Goal: Information Seeking & Learning: Learn about a topic

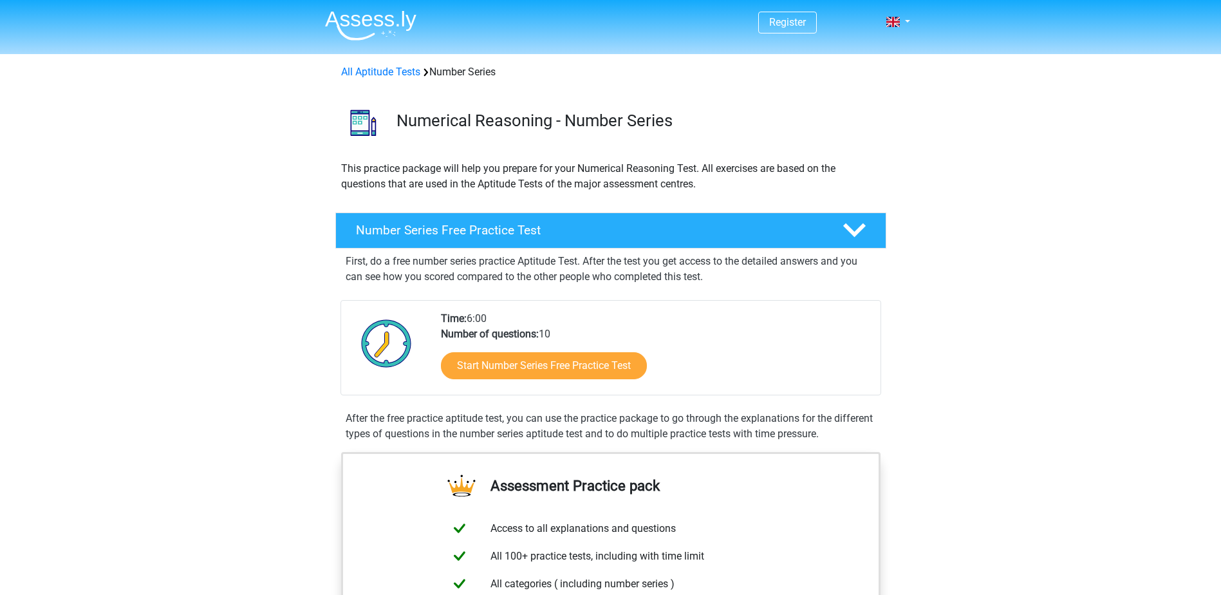
scroll to position [193, 0]
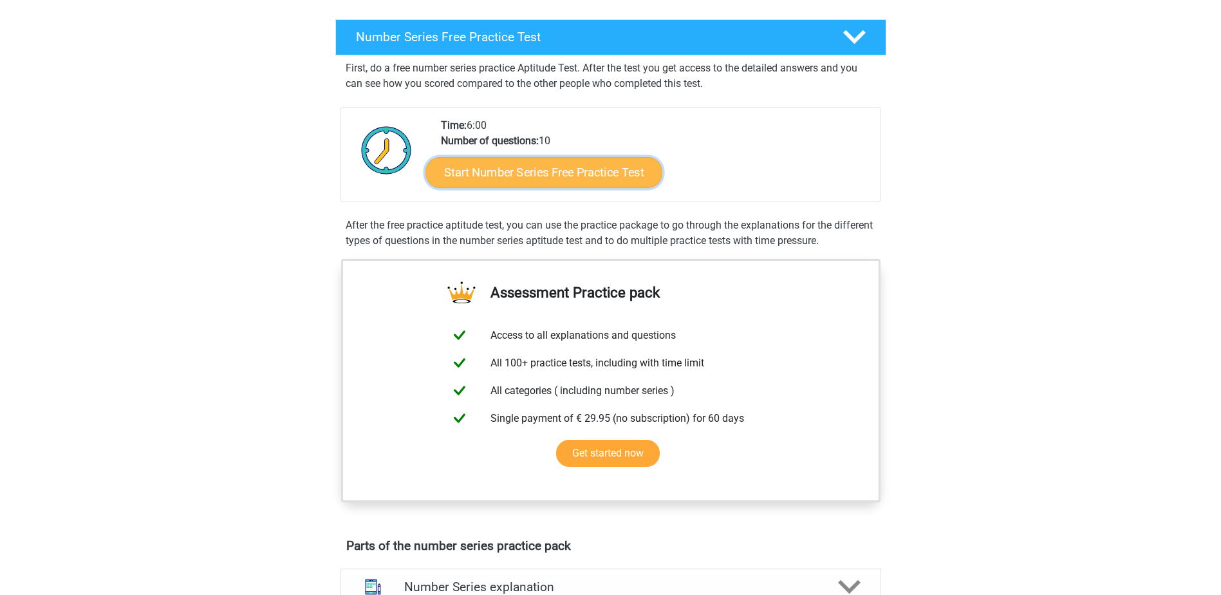
click at [504, 174] on link "Start Number Series Free Practice Test" at bounding box center [543, 171] width 237 height 31
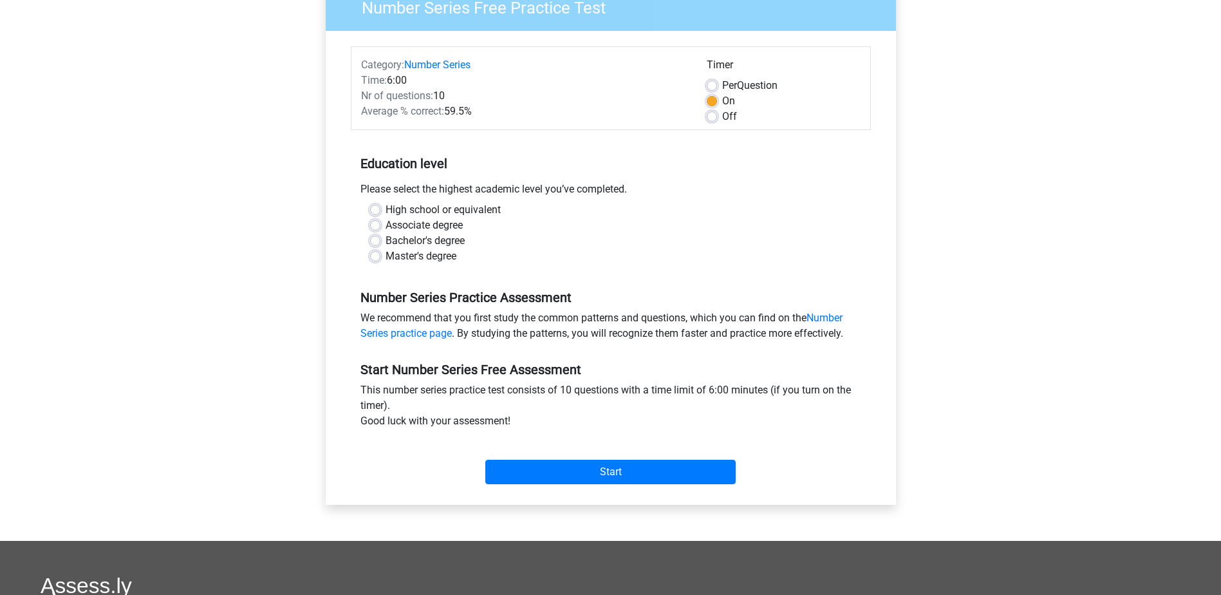
scroll to position [129, 0]
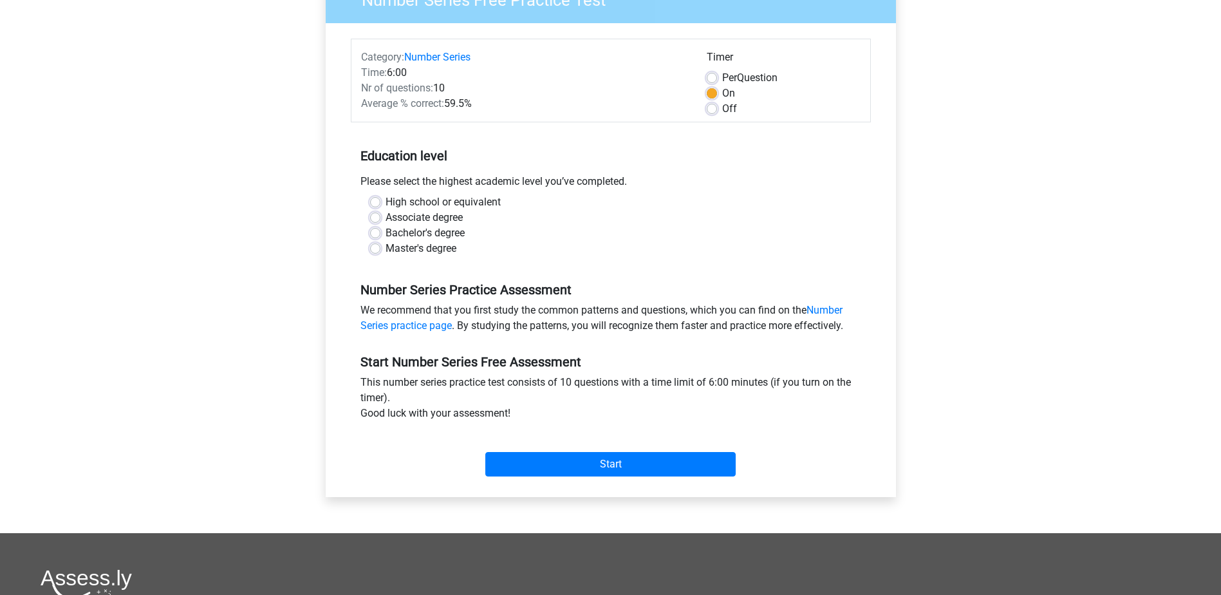
click at [416, 234] on label "Bachelor's degree" at bounding box center [424, 232] width 79 height 15
click at [380, 234] on input "Bachelor's degree" at bounding box center [375, 231] width 10 height 13
radio input "true"
click at [626, 467] on input "Start" at bounding box center [610, 464] width 250 height 24
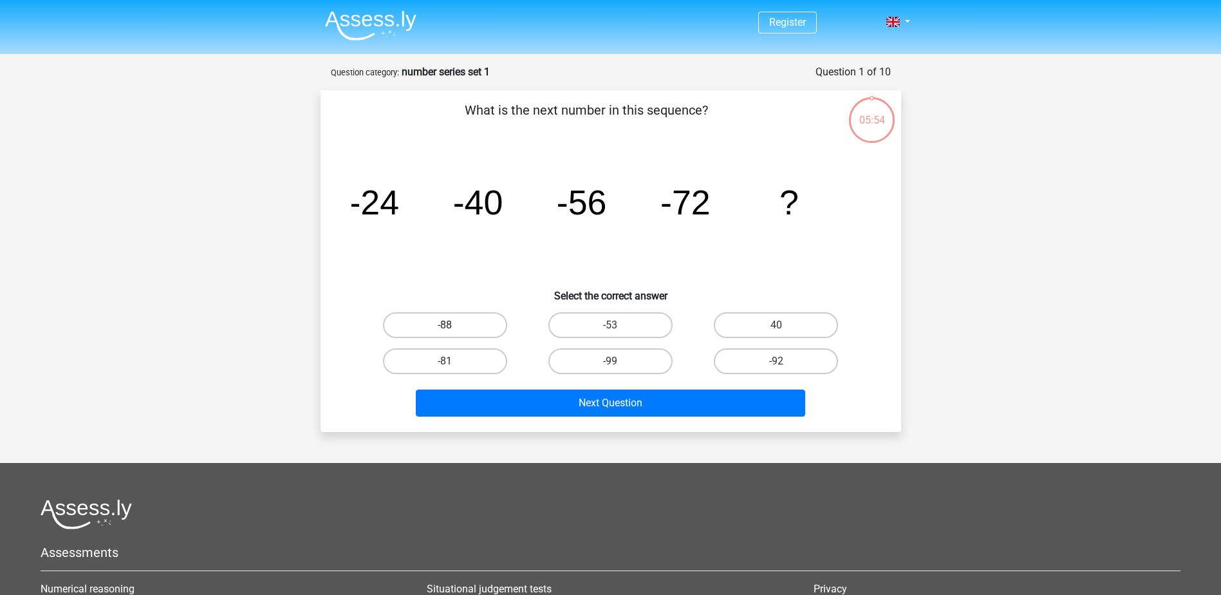
click at [480, 323] on label "-88" at bounding box center [445, 325] width 124 height 26
click at [453, 325] on input "-88" at bounding box center [449, 329] width 8 height 8
radio input "true"
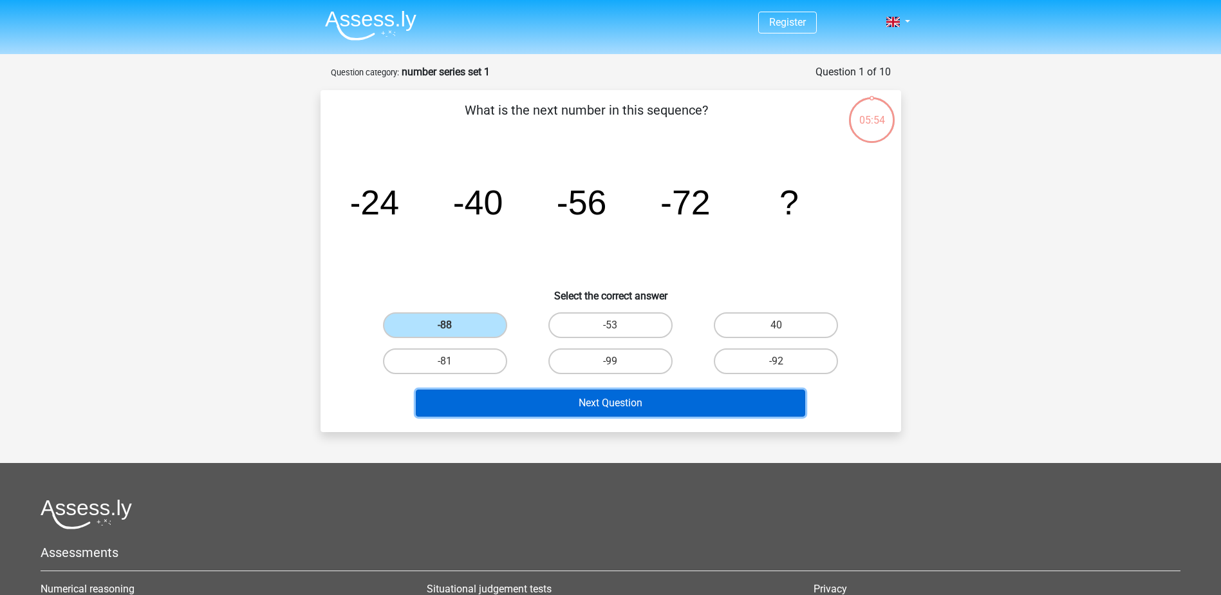
click at [631, 410] on button "Next Question" at bounding box center [610, 402] width 389 height 27
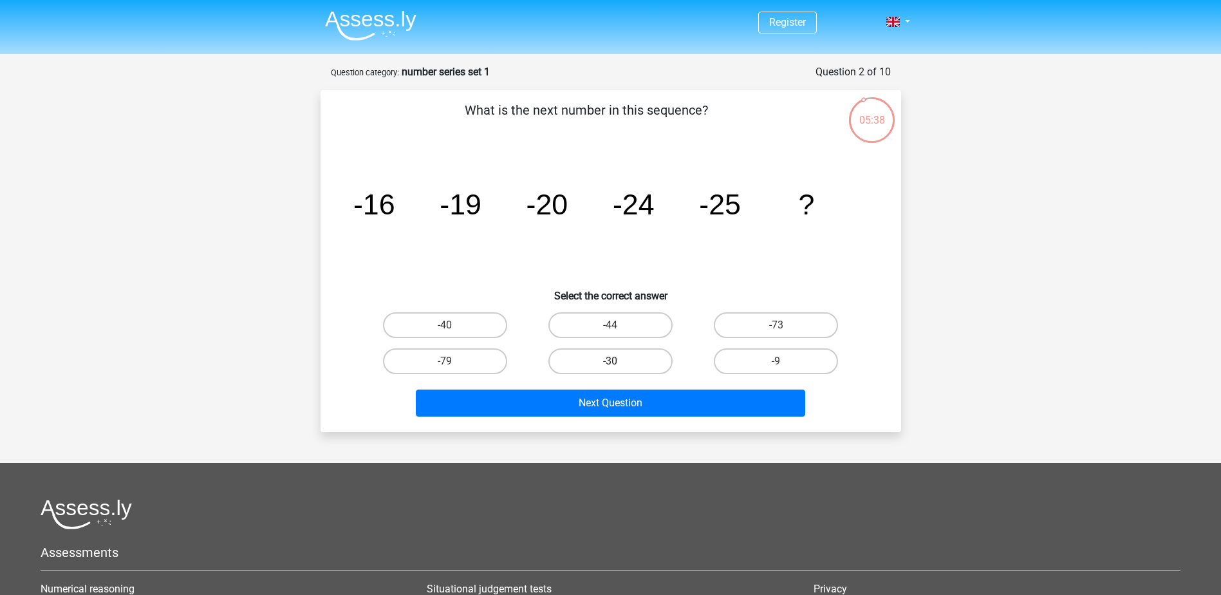
click at [626, 362] on label "-30" at bounding box center [610, 361] width 124 height 26
click at [618, 362] on input "-30" at bounding box center [614, 365] width 8 height 8
radio input "true"
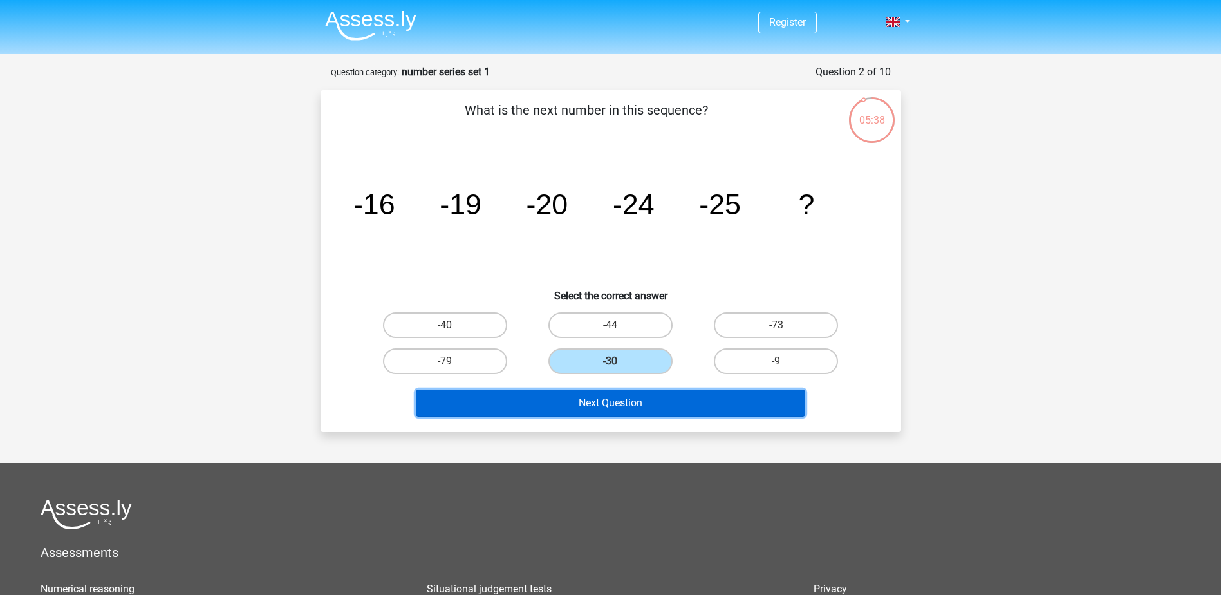
click at [626, 416] on button "Next Question" at bounding box center [610, 402] width 389 height 27
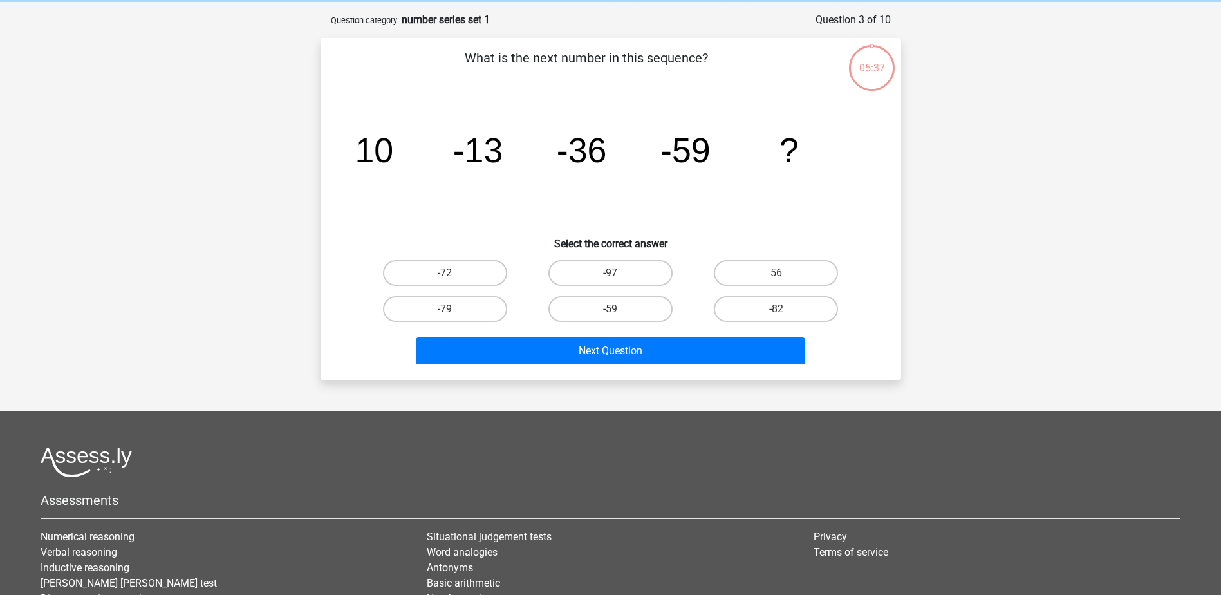
scroll to position [64, 0]
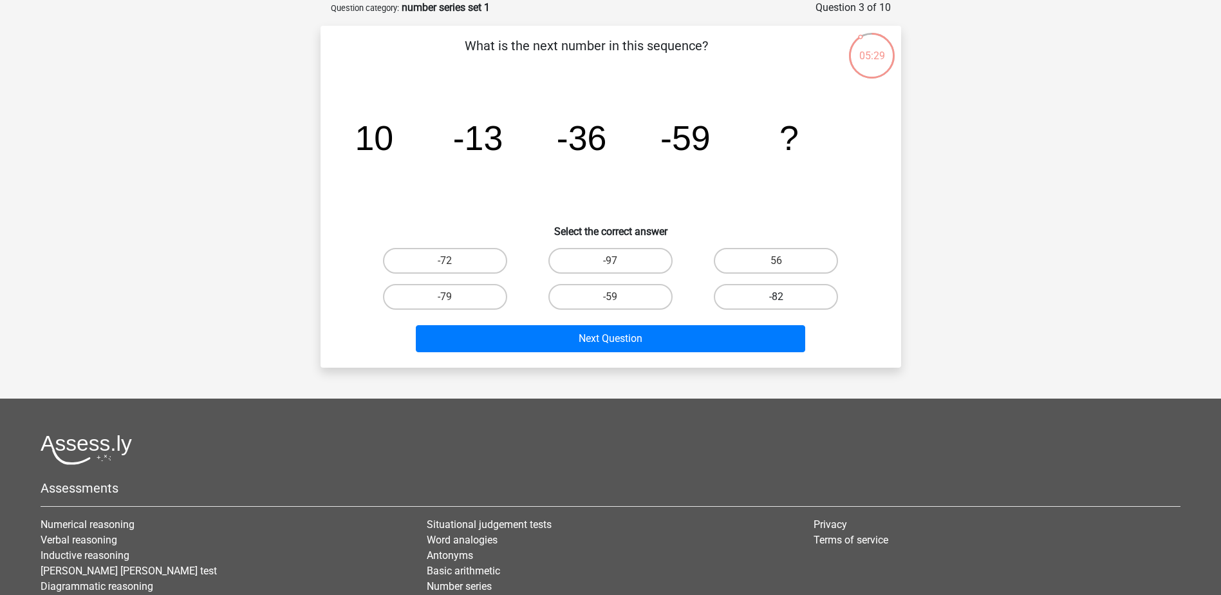
click at [749, 298] on label "-82" at bounding box center [776, 297] width 124 height 26
click at [776, 298] on input "-82" at bounding box center [780, 301] width 8 height 8
radio input "true"
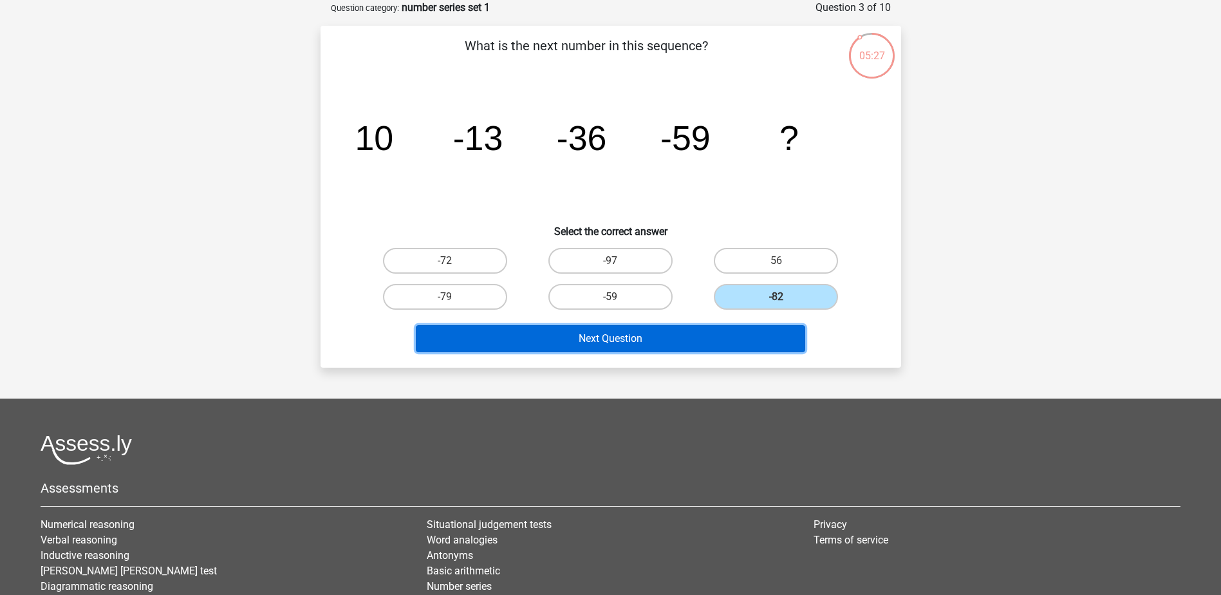
click at [651, 344] on button "Next Question" at bounding box center [610, 338] width 389 height 27
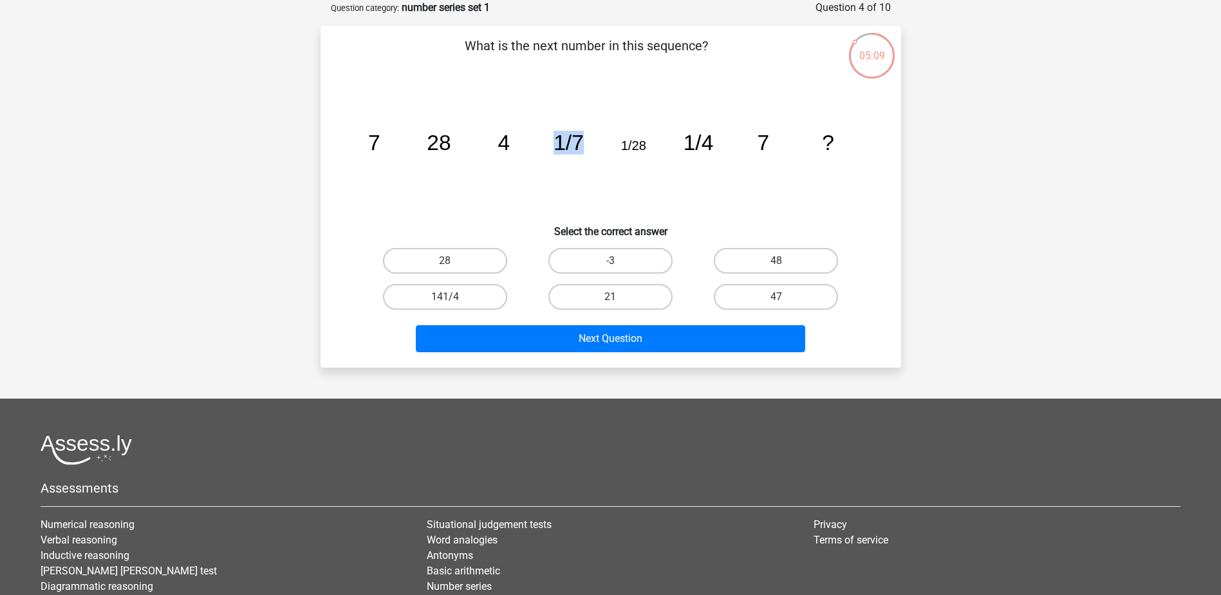
drag, startPoint x: 555, startPoint y: 138, endPoint x: 587, endPoint y: 138, distance: 31.5
click at [587, 138] on icon "image/svg+xml 7 28 4 1/7 1/28 1/4 7 ?" at bounding box center [610, 150] width 519 height 130
drag, startPoint x: 587, startPoint y: 138, endPoint x: 587, endPoint y: 154, distance: 16.7
click at [587, 154] on icon "image/svg+xml 7 28 4 1/7 1/28 1/4 7 ?" at bounding box center [610, 150] width 519 height 130
drag, startPoint x: 582, startPoint y: 142, endPoint x: 534, endPoint y: 142, distance: 48.9
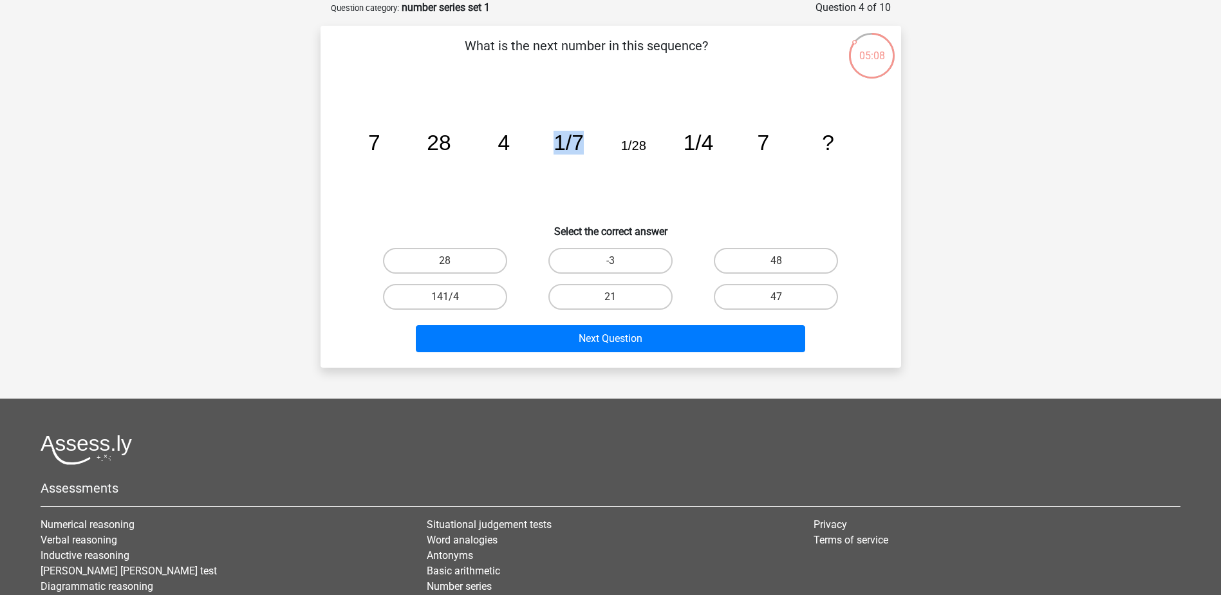
click at [534, 142] on icon "image/svg+xml 7 28 4 1/7 1/28 1/4 7 ?" at bounding box center [610, 150] width 519 height 130
drag, startPoint x: 534, startPoint y: 142, endPoint x: 532, endPoint y: 149, distance: 7.2
click at [532, 149] on icon "image/svg+xml 7 28 4 1/7 1/28 1/4 7 ?" at bounding box center [610, 150] width 519 height 130
drag, startPoint x: 558, startPoint y: 143, endPoint x: 580, endPoint y: 142, distance: 22.5
click at [580, 142] on tspan "1/7" at bounding box center [568, 143] width 30 height 24
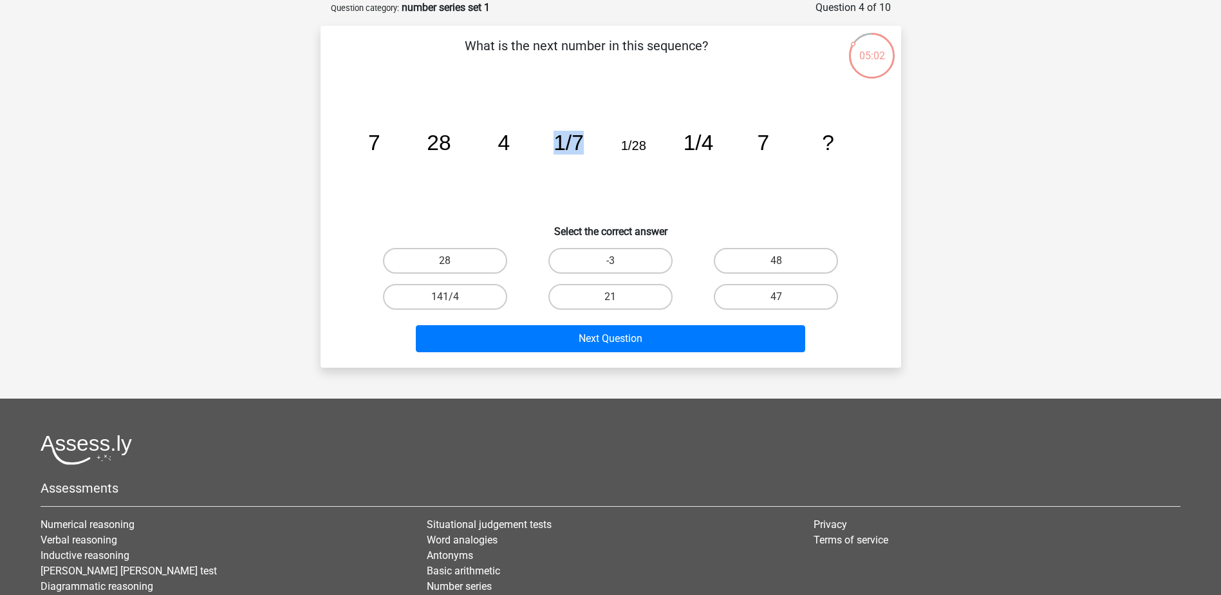
drag, startPoint x: 580, startPoint y: 142, endPoint x: 595, endPoint y: 153, distance: 17.5
click at [595, 153] on icon "image/svg+xml 7 28 4 1/7 1/28 1/4 7 ?" at bounding box center [610, 150] width 519 height 130
drag, startPoint x: 558, startPoint y: 144, endPoint x: 603, endPoint y: 136, distance: 45.6
click at [603, 136] on icon "image/svg+xml 7 28 4 1/7 1/28 1/4 7 ?" at bounding box center [610, 150] width 519 height 130
drag, startPoint x: 603, startPoint y: 136, endPoint x: 602, endPoint y: 144, distance: 7.2
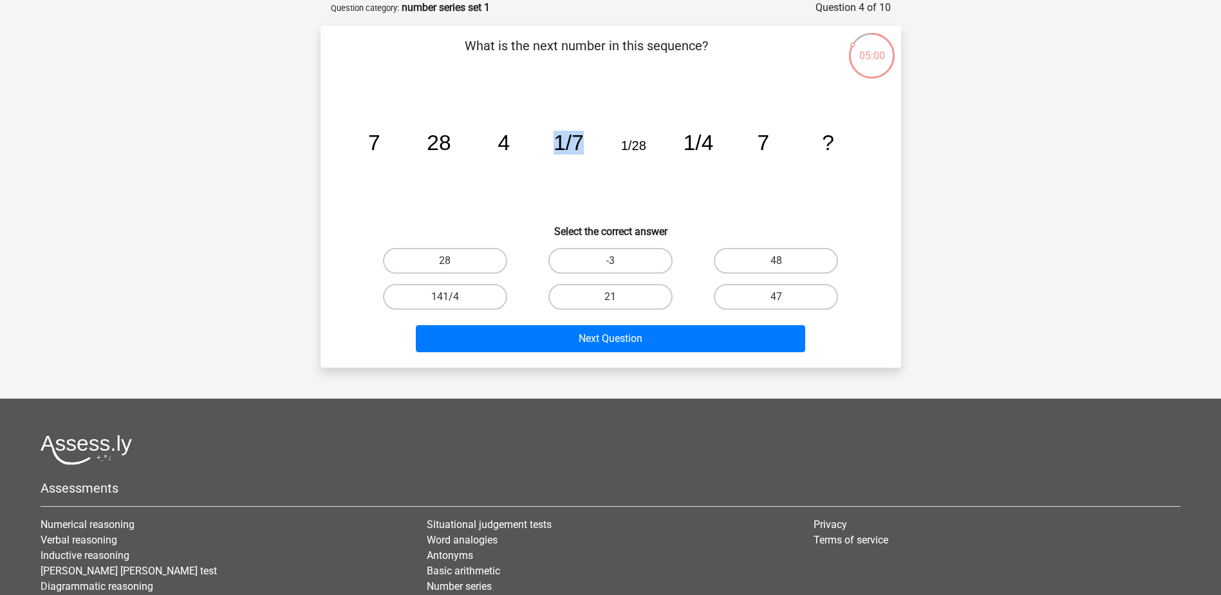
click at [602, 144] on icon "image/svg+xml 7 28 4 1/7 1/28 1/4 7 ?" at bounding box center [610, 150] width 519 height 130
drag, startPoint x: 559, startPoint y: 144, endPoint x: 590, endPoint y: 142, distance: 30.3
click at [590, 142] on icon "image/svg+xml 7 28 4 1/7 1/28 1/4 7 ?" at bounding box center [610, 150] width 519 height 130
drag, startPoint x: 590, startPoint y: 142, endPoint x: 599, endPoint y: 147, distance: 10.7
click at [599, 147] on icon "image/svg+xml 7 28 4 1/7 1/28 1/4 7 ?" at bounding box center [610, 150] width 519 height 130
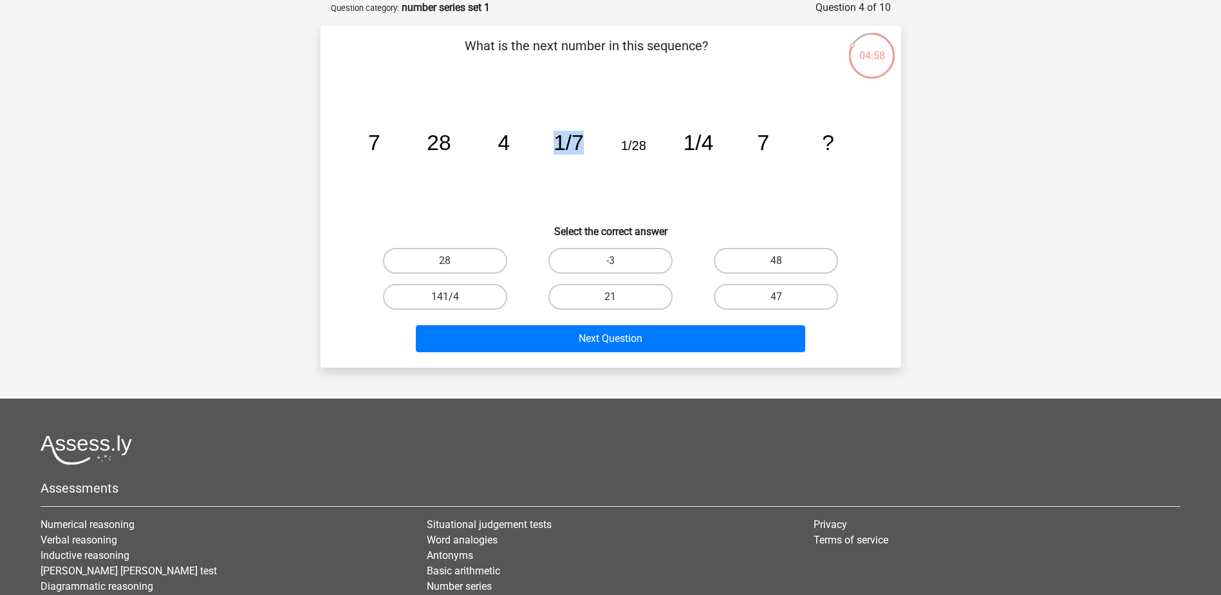
drag, startPoint x: 580, startPoint y: 144, endPoint x: 552, endPoint y: 141, distance: 28.4
click at [552, 141] on icon "image/svg+xml 7 28 4 1/7 1/28 1/4 7 ?" at bounding box center [610, 150] width 519 height 130
drag, startPoint x: 552, startPoint y: 141, endPoint x: 571, endPoint y: 142, distance: 19.3
click at [571, 142] on tspan "1/7" at bounding box center [568, 143] width 30 height 24
drag, startPoint x: 585, startPoint y: 144, endPoint x: 560, endPoint y: 143, distance: 25.1
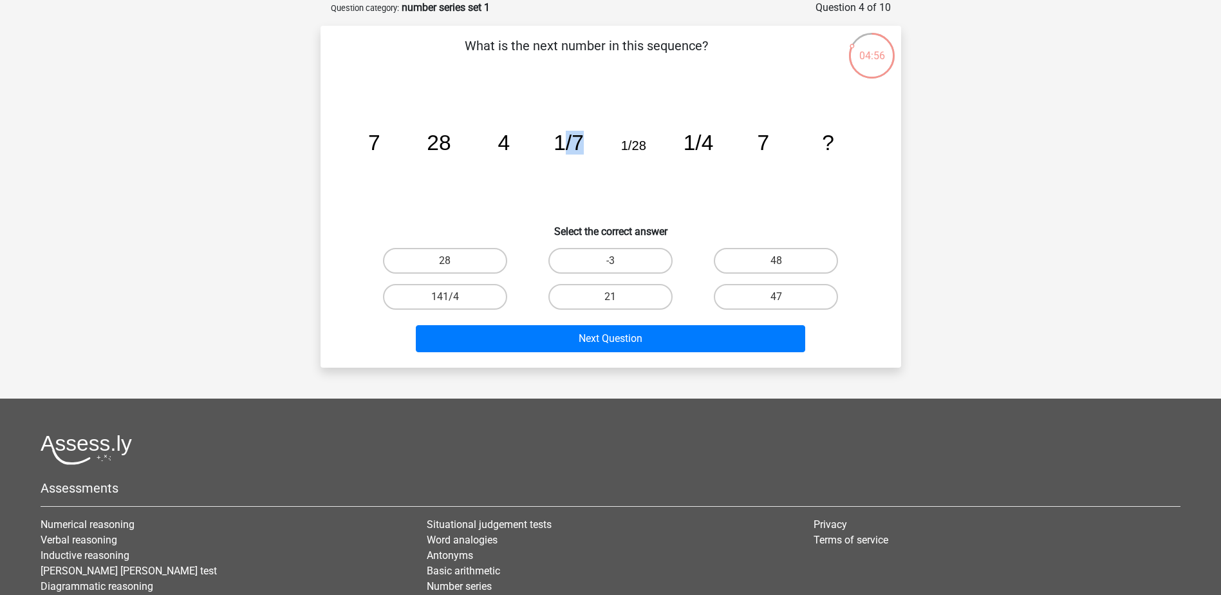
click at [560, 143] on icon "image/svg+xml 7 28 4 1/7 1/28 1/4 7 ?" at bounding box center [610, 150] width 519 height 130
drag, startPoint x: 560, startPoint y: 143, endPoint x: 617, endPoint y: 149, distance: 56.9
click at [617, 149] on icon "image/svg+xml 7 28 4 1/7 1/28 1/4 7 ?" at bounding box center [610, 150] width 519 height 130
drag, startPoint x: 619, startPoint y: 148, endPoint x: 651, endPoint y: 147, distance: 32.2
click at [651, 147] on icon "image/svg+xml 7 28 4 1/7 1/28 1/4 7 ?" at bounding box center [610, 150] width 519 height 130
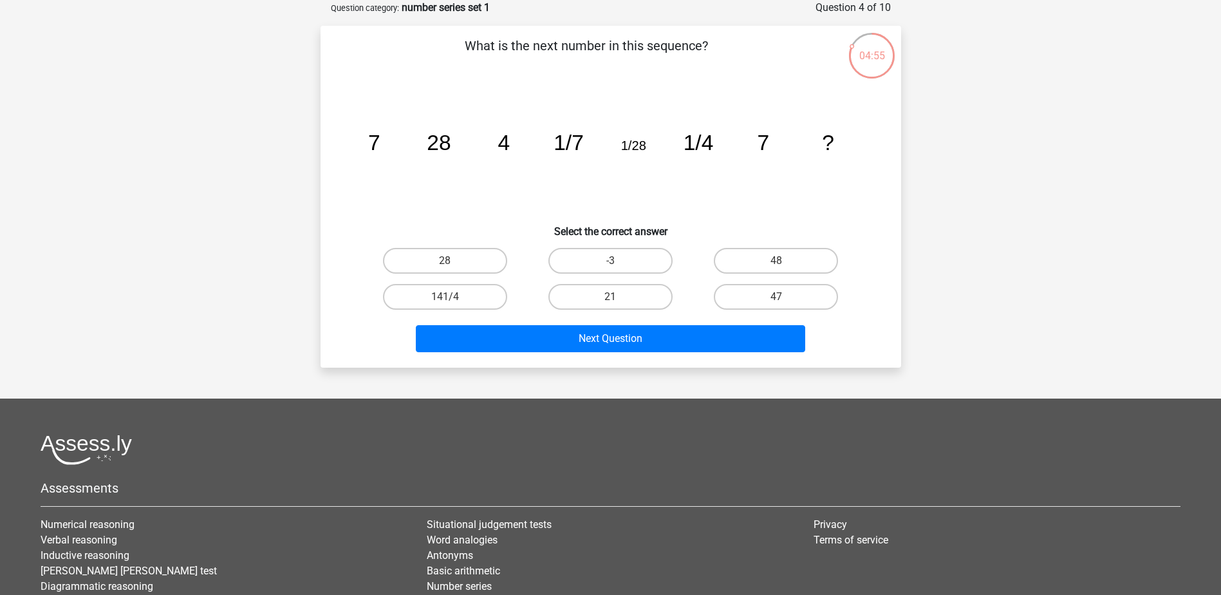
drag, startPoint x: 651, startPoint y: 147, endPoint x: 684, endPoint y: 160, distance: 35.5
click at [684, 160] on icon "image/svg+xml 7 28 4 1/7 1/28 1/4 7 ?" at bounding box center [610, 150] width 519 height 130
drag, startPoint x: 681, startPoint y: 141, endPoint x: 718, endPoint y: 142, distance: 37.3
click at [718, 142] on icon "image/svg+xml 7 28 4 1/7 1/28 1/4 7 ?" at bounding box center [610, 150] width 519 height 130
drag, startPoint x: 718, startPoint y: 142, endPoint x: 765, endPoint y: 167, distance: 53.0
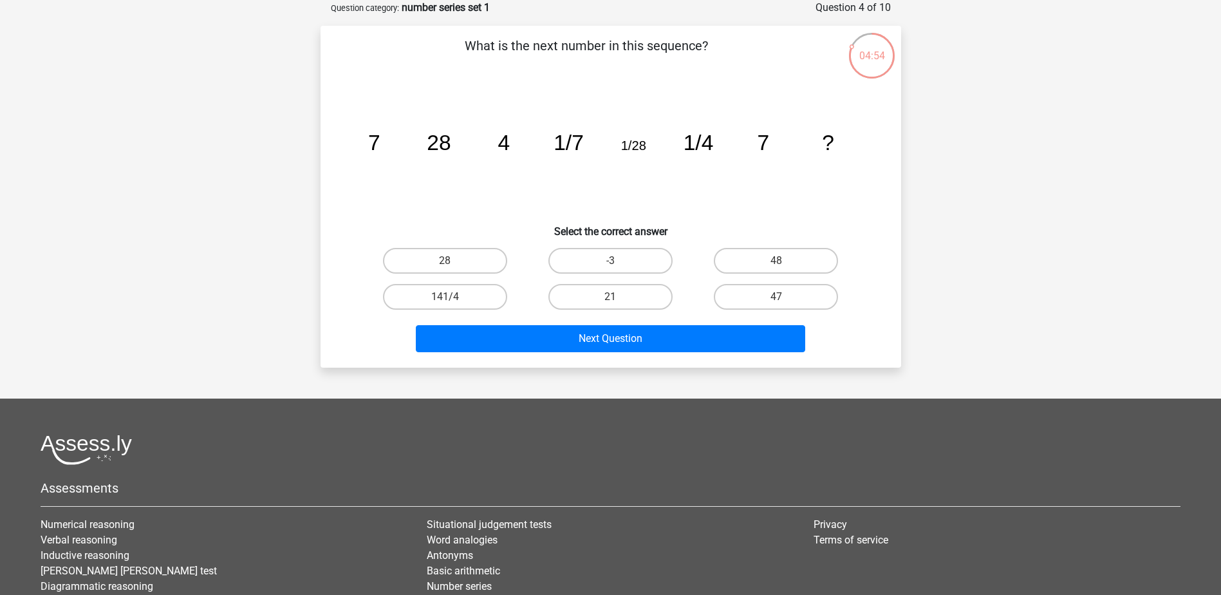
click at [772, 175] on icon "image/svg+xml 7 28 4 1/7 1/28 1/4 7 ?" at bounding box center [610, 150] width 519 height 130
click at [757, 257] on label "48" at bounding box center [776, 261] width 124 height 26
click at [776, 261] on input "48" at bounding box center [780, 265] width 8 height 8
radio input "true"
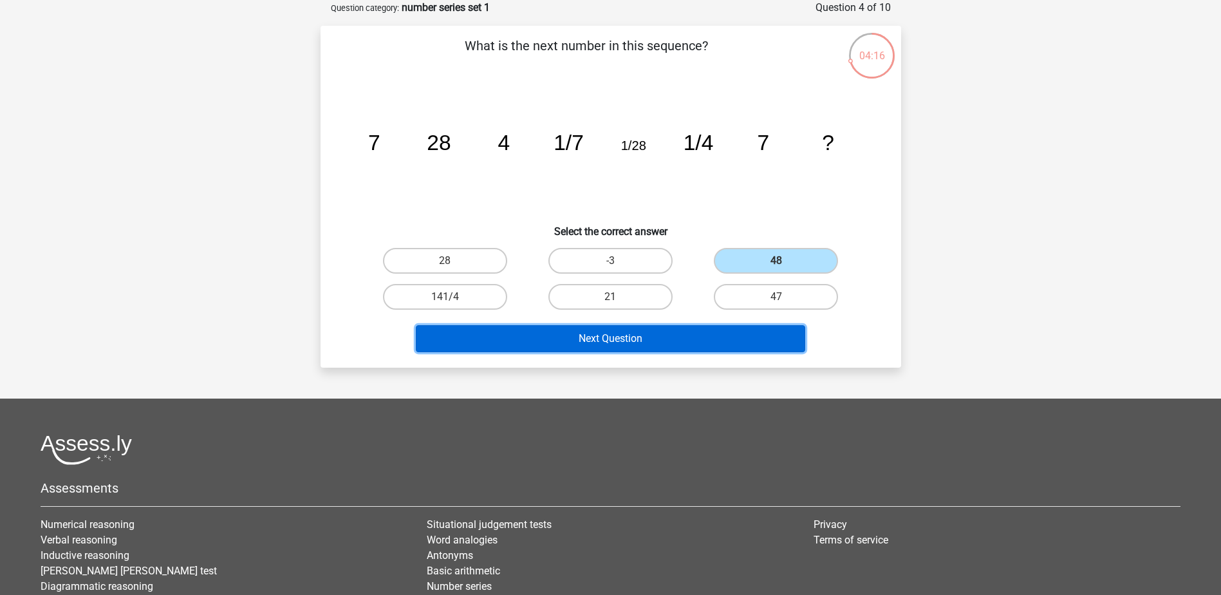
click at [637, 348] on button "Next Question" at bounding box center [610, 338] width 389 height 27
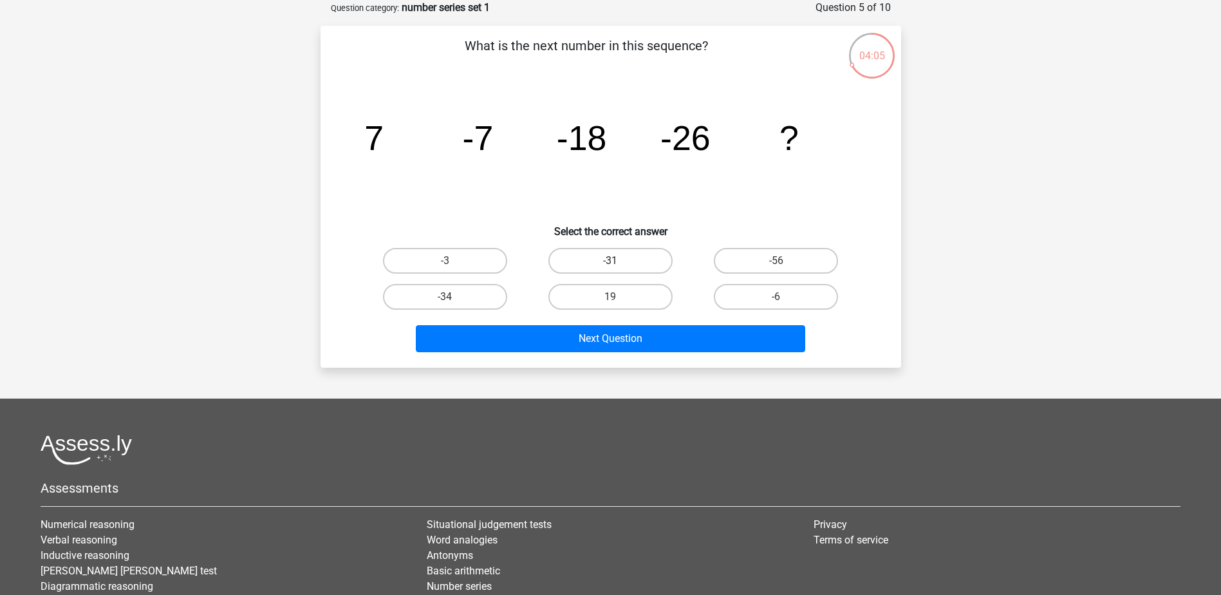
click at [599, 265] on label "-31" at bounding box center [610, 261] width 124 height 26
click at [610, 265] on input "-31" at bounding box center [614, 265] width 8 height 8
radio input "true"
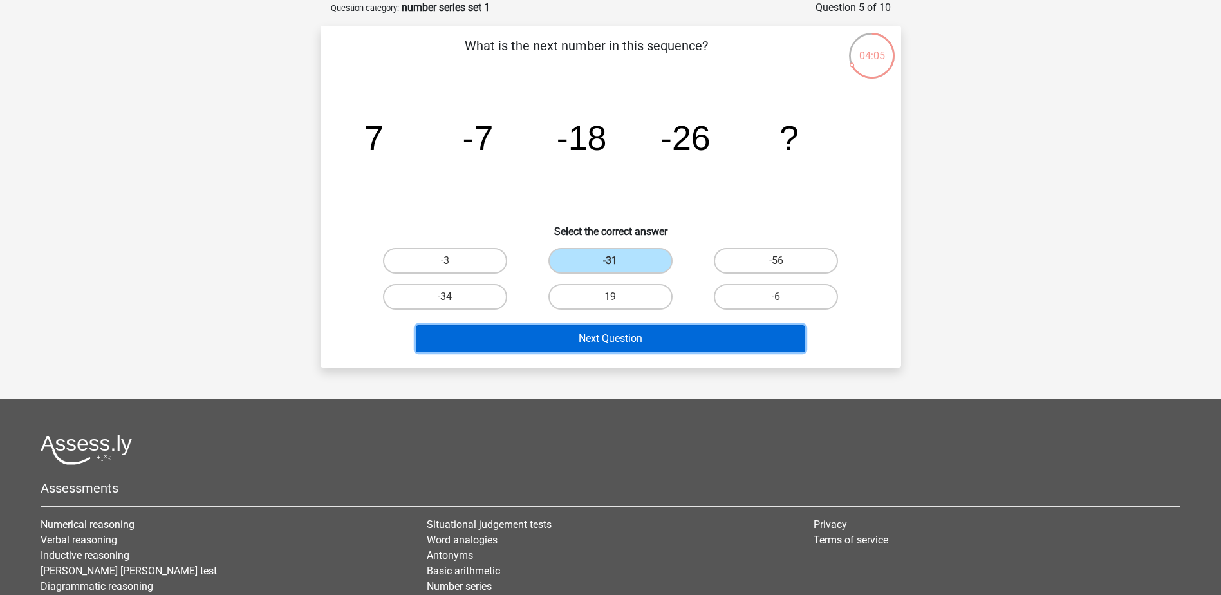
click at [606, 340] on button "Next Question" at bounding box center [610, 338] width 389 height 27
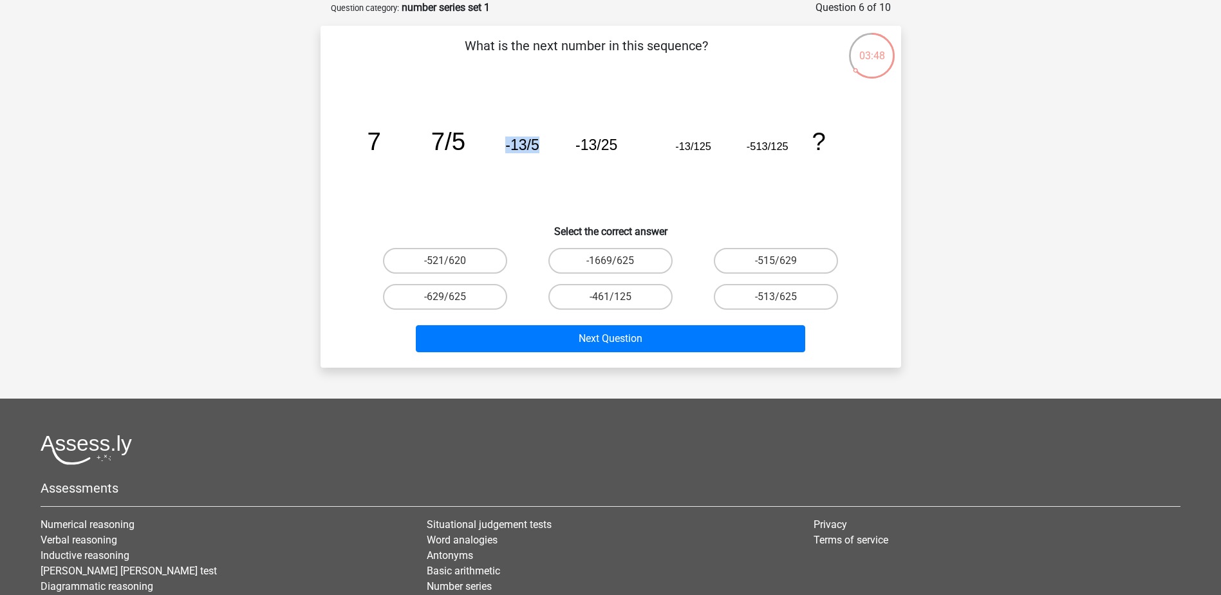
drag, startPoint x: 505, startPoint y: 145, endPoint x: 562, endPoint y: 145, distance: 57.9
click at [562, 145] on icon "image/svg+xml 7 7/5 -13/5 -13/25 -13/125 -513/125 ?" at bounding box center [610, 150] width 519 height 130
drag, startPoint x: 562, startPoint y: 145, endPoint x: 545, endPoint y: 146, distance: 17.4
click at [545, 146] on icon "image/svg+xml 7 7/5 -13/5 -13/25 -13/125 -513/125 ?" at bounding box center [610, 150] width 519 height 130
drag, startPoint x: 499, startPoint y: 144, endPoint x: 543, endPoint y: 149, distance: 44.7
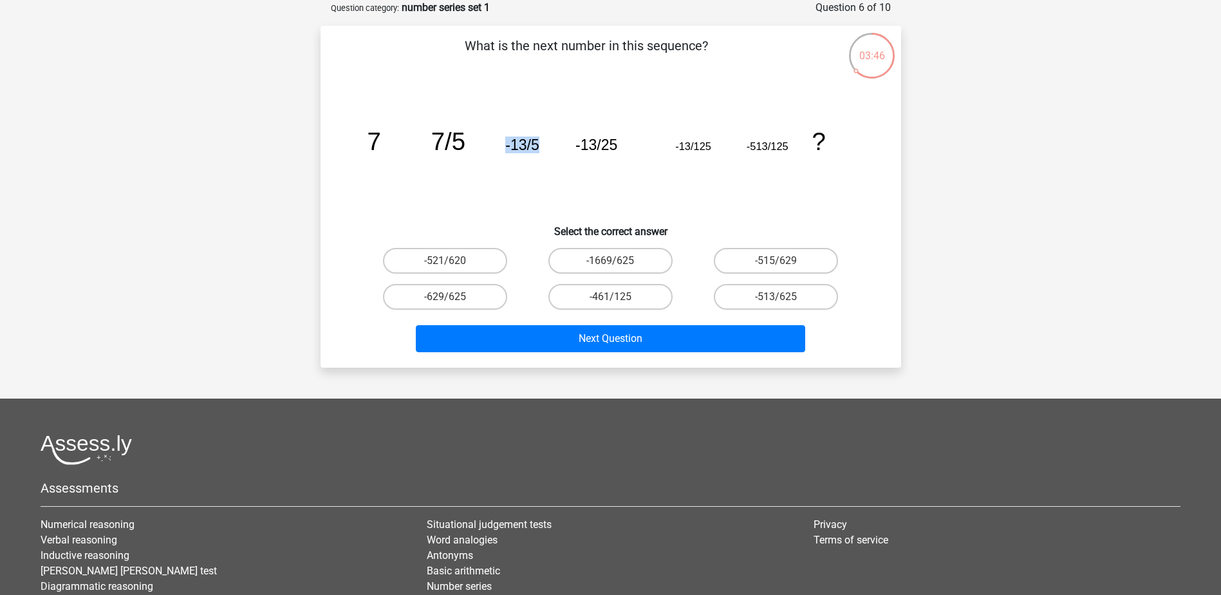
click at [543, 149] on icon "image/svg+xml 7 7/5 -13/5 -13/25 -13/125 -513/125 ?" at bounding box center [610, 150] width 519 height 130
drag, startPoint x: 510, startPoint y: 145, endPoint x: 545, endPoint y: 145, distance: 35.4
click at [545, 145] on icon "image/svg+xml 7 7/5 -13/5 -13/25 -13/125 -513/125 ?" at bounding box center [610, 150] width 519 height 130
drag, startPoint x: 545, startPoint y: 145, endPoint x: 568, endPoint y: 156, distance: 25.6
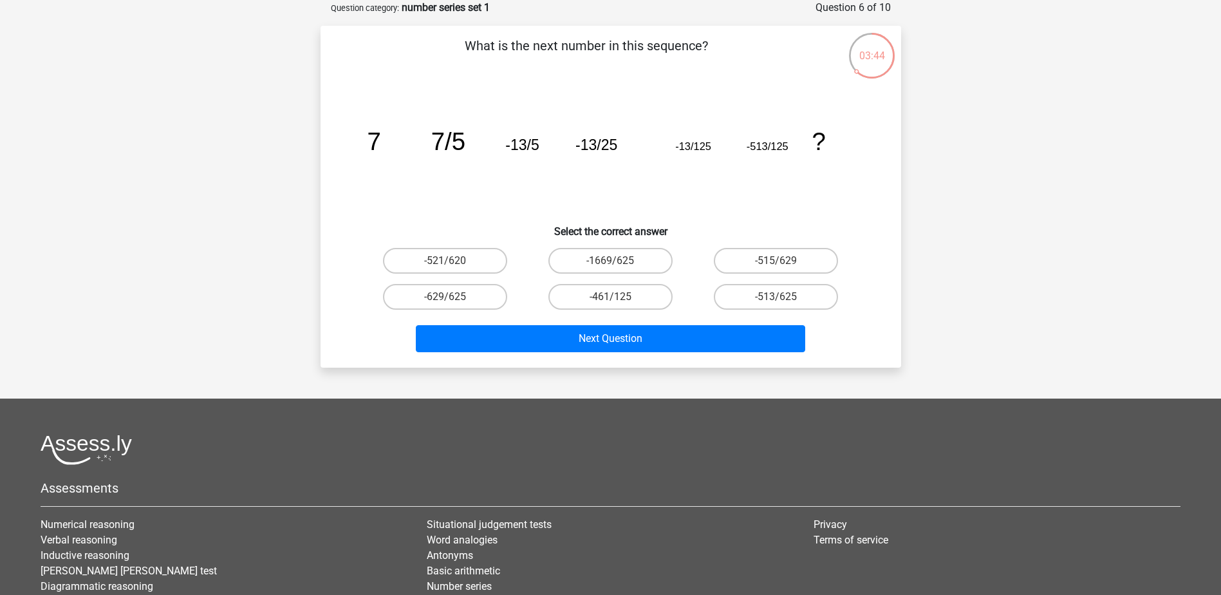
click at [568, 156] on icon "image/svg+xml 7 7/5 -13/5 -13/25 -13/125 -513/125 ?" at bounding box center [610, 150] width 519 height 130
drag, startPoint x: 578, startPoint y: 139, endPoint x: 641, endPoint y: 139, distance: 63.1
click at [641, 139] on icon "image/svg+xml 7 7/5 -13/5 -13/25 -13/125 -513/125 ?" at bounding box center [610, 150] width 519 height 130
drag, startPoint x: 641, startPoint y: 139, endPoint x: 676, endPoint y: 159, distance: 40.1
click at [676, 159] on icon "image/svg+xml 7 7/5 -13/5 -13/25 -13/125 -513/125 ?" at bounding box center [610, 150] width 519 height 130
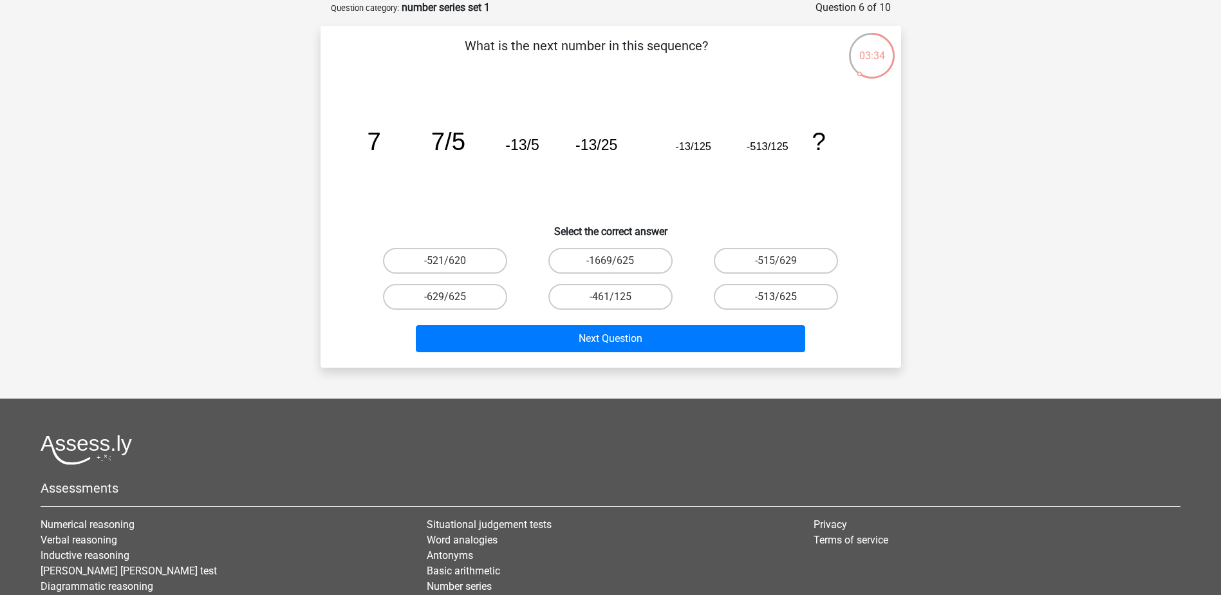
click at [789, 301] on label "-513/625" at bounding box center [776, 297] width 124 height 26
click at [785, 301] on input "-513/625" at bounding box center [780, 301] width 8 height 8
radio input "true"
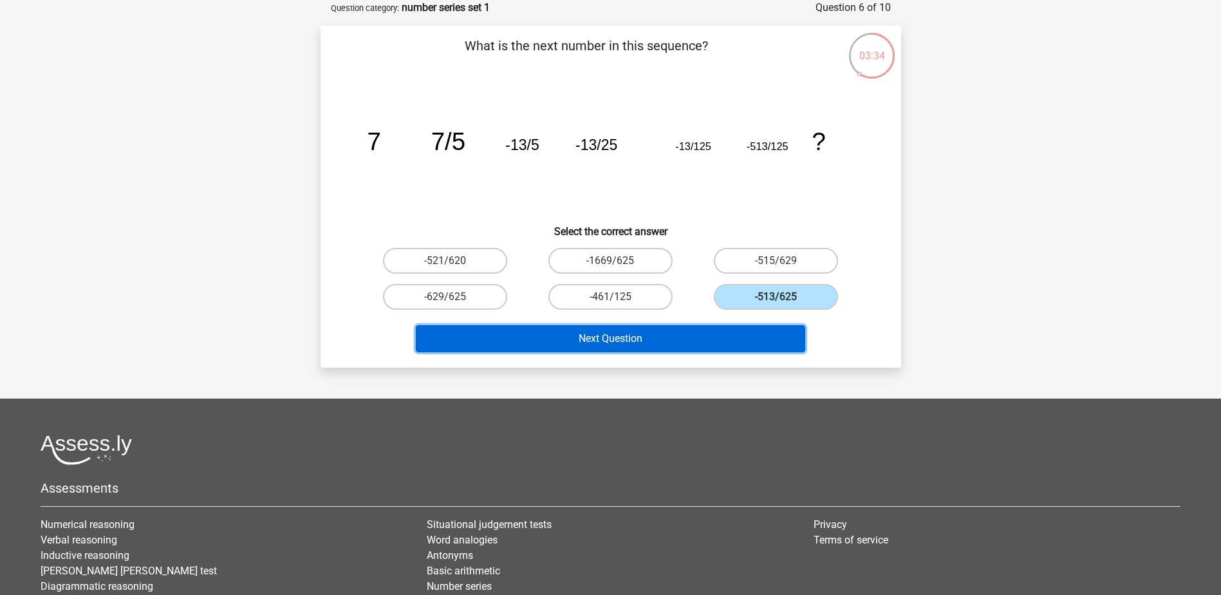
click at [727, 335] on button "Next Question" at bounding box center [610, 338] width 389 height 27
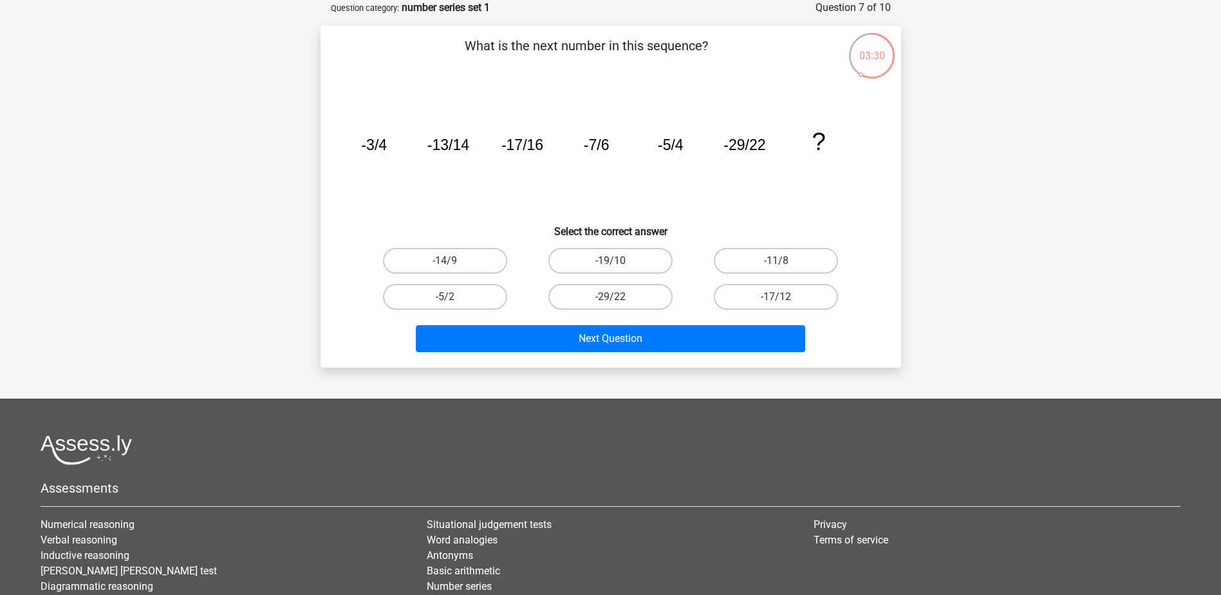
click at [586, 275] on div "-19/10" at bounding box center [610, 261] width 165 height 36
click at [615, 259] on label "-19/10" at bounding box center [610, 261] width 124 height 26
click at [615, 261] on input "-19/10" at bounding box center [614, 265] width 8 height 8
radio input "true"
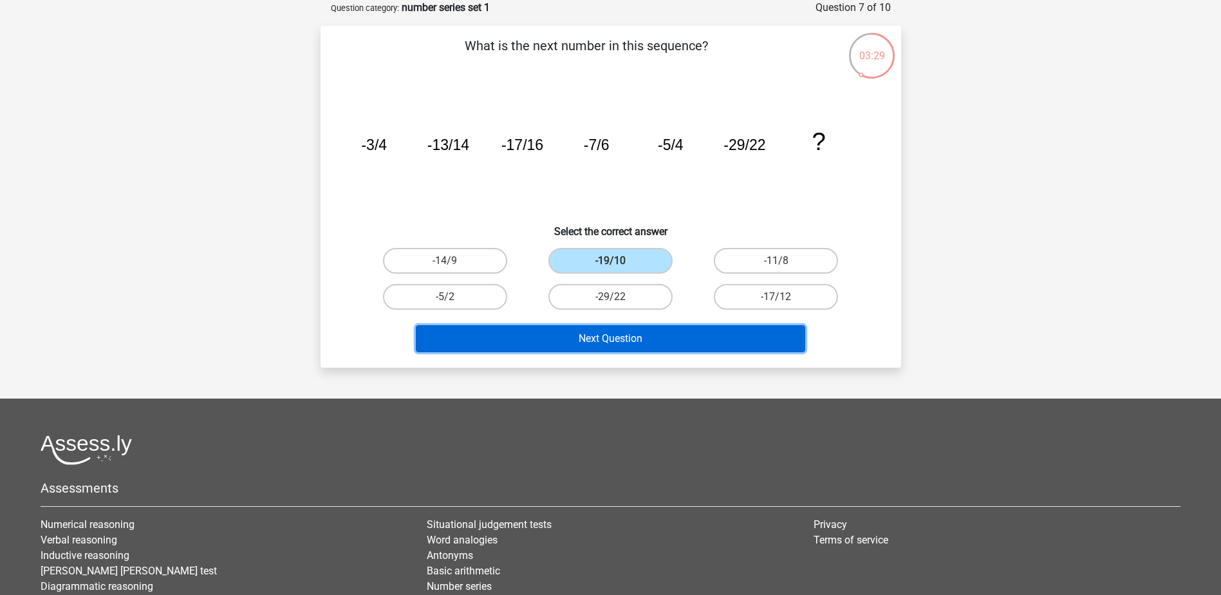
click at [603, 330] on button "Next Question" at bounding box center [610, 338] width 389 height 27
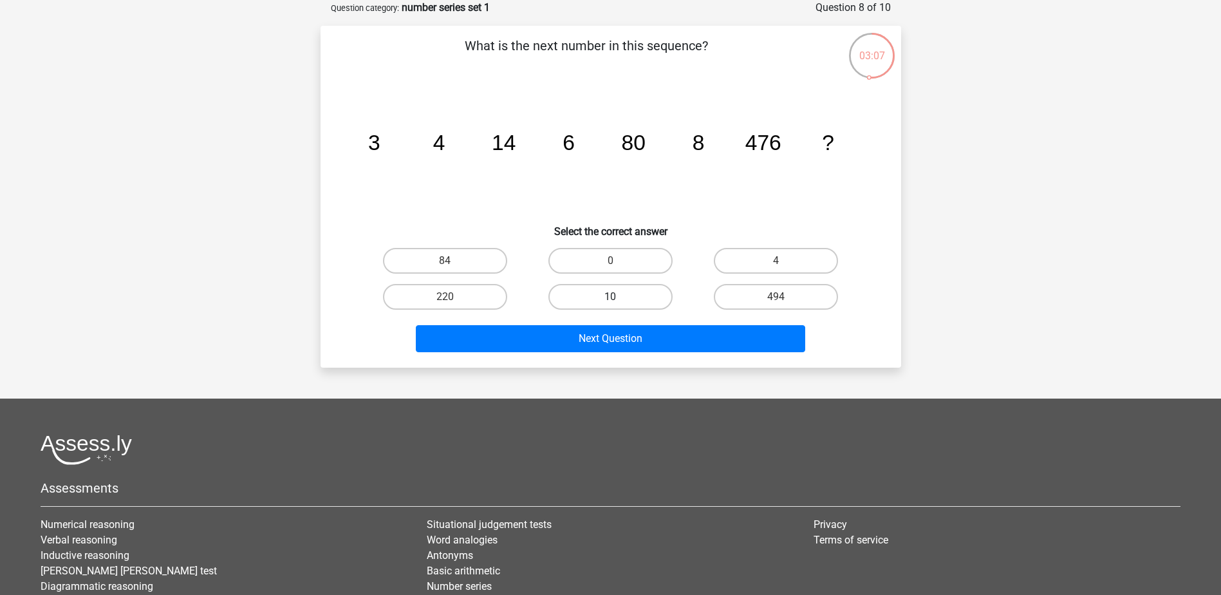
click at [604, 297] on label "10" at bounding box center [610, 297] width 124 height 26
click at [610, 297] on input "10" at bounding box center [614, 301] width 8 height 8
radio input "true"
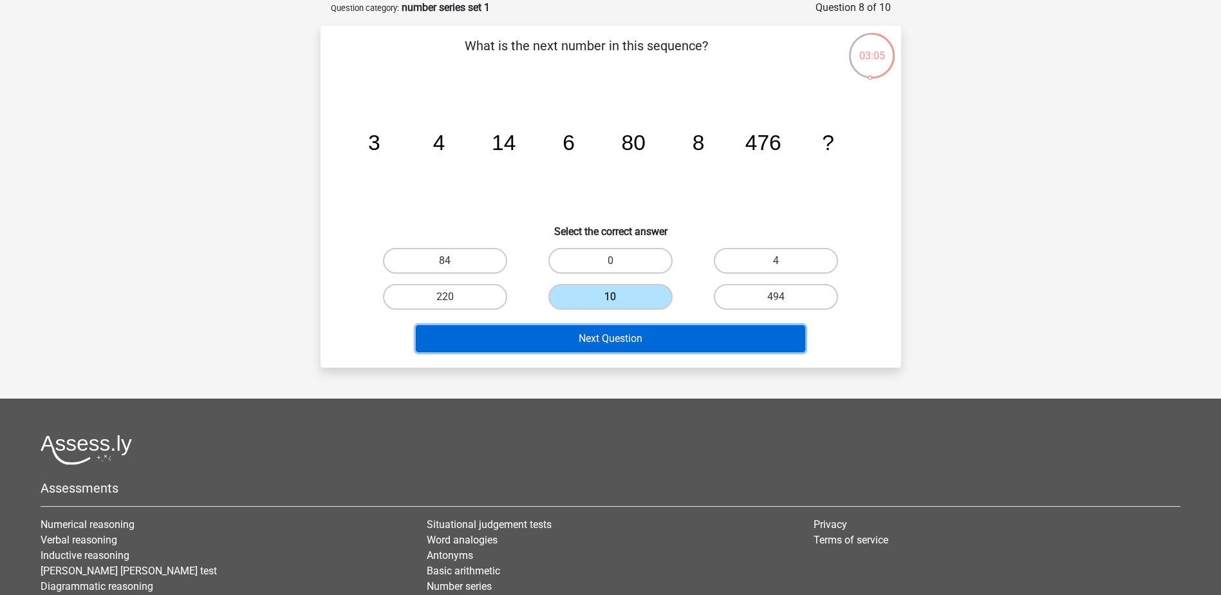
click at [570, 339] on button "Next Question" at bounding box center [610, 338] width 389 height 27
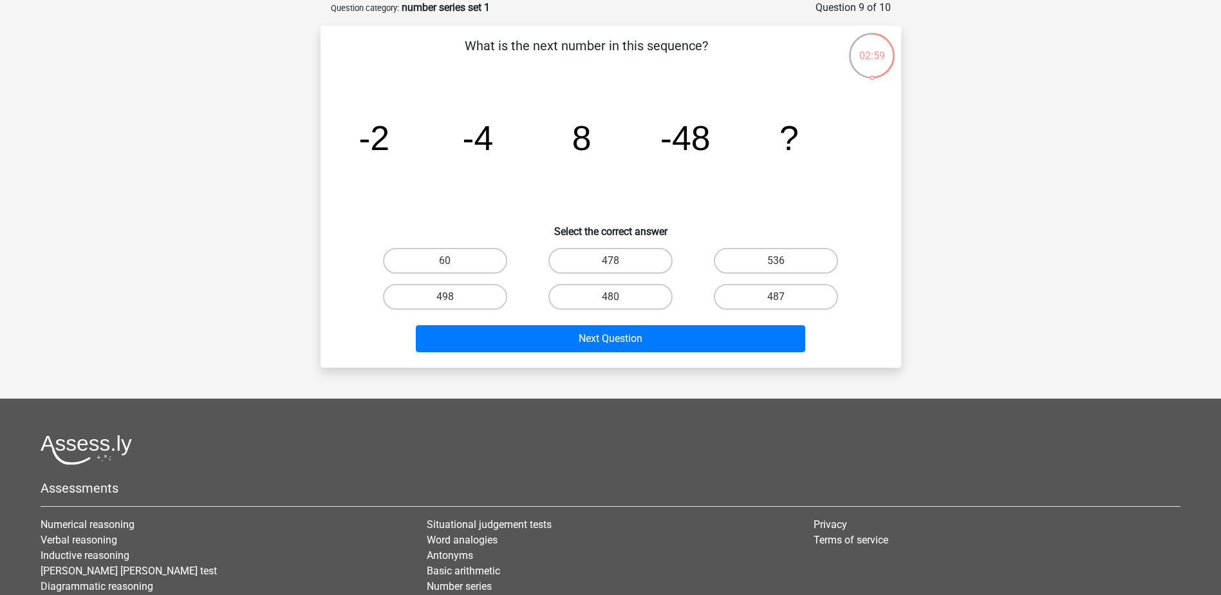
drag, startPoint x: 357, startPoint y: 142, endPoint x: 411, endPoint y: 138, distance: 53.6
click at [411, 138] on icon "image/svg+xml -2 -4 8 -48 ?" at bounding box center [610, 150] width 519 height 130
drag, startPoint x: 411, startPoint y: 138, endPoint x: 417, endPoint y: 143, distance: 7.9
click at [417, 143] on icon "image/svg+xml -2 -4 8 -48 ?" at bounding box center [610, 150] width 519 height 130
drag, startPoint x: 388, startPoint y: 142, endPoint x: 341, endPoint y: 140, distance: 47.0
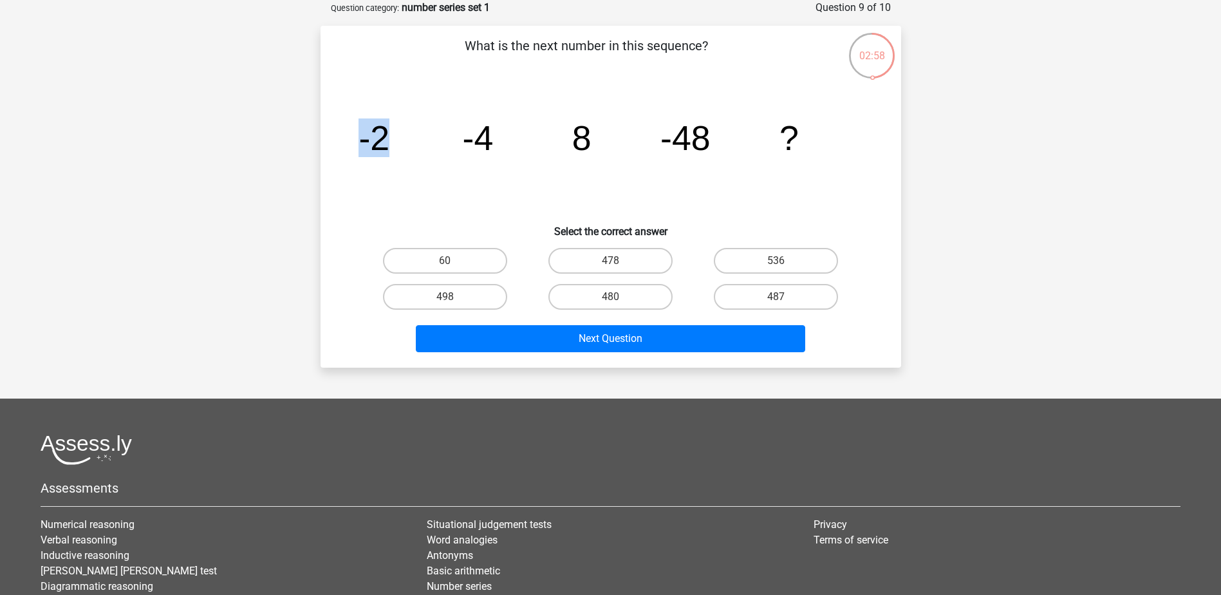
click at [341, 140] on div "image/svg+xml -2 -4 8 -48 ?" at bounding box center [610, 150] width 539 height 130
drag, startPoint x: 341, startPoint y: 140, endPoint x: 343, endPoint y: 149, distance: 9.2
click at [343, 149] on div "image/svg+xml -2 -4 8 -48 ?" at bounding box center [610, 150] width 539 height 130
drag, startPoint x: 449, startPoint y: 136, endPoint x: 496, endPoint y: 135, distance: 47.6
click at [496, 135] on icon "image/svg+xml -2 -4 8 -48 ?" at bounding box center [610, 150] width 519 height 130
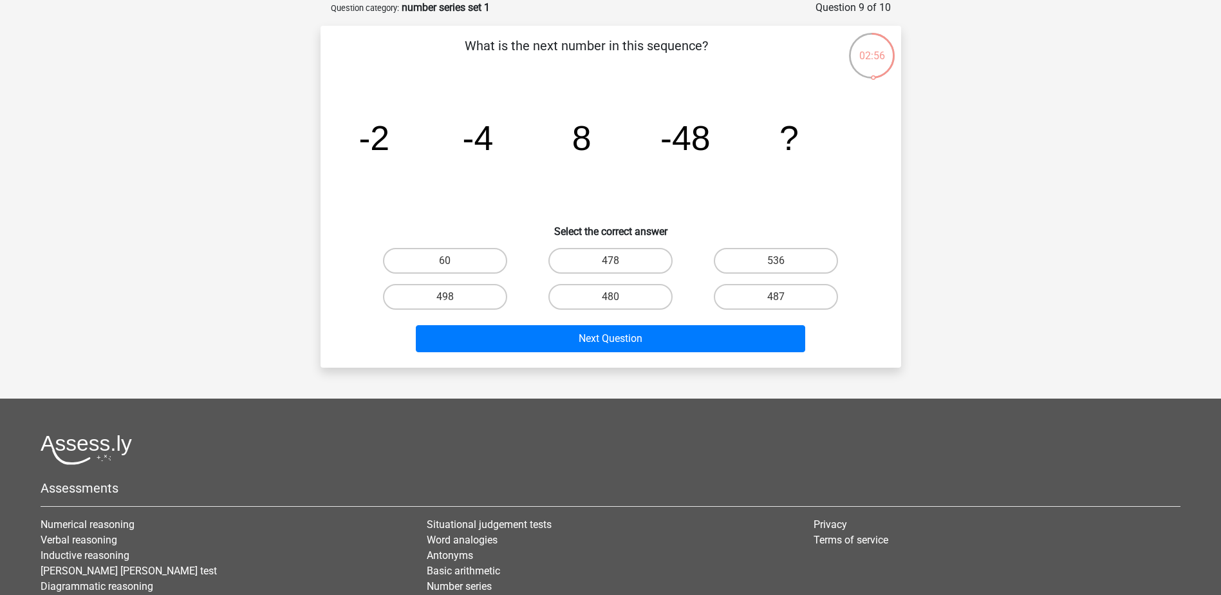
drag, startPoint x: 496, startPoint y: 135, endPoint x: 550, endPoint y: 150, distance: 56.0
click at [550, 150] on icon "image/svg+xml -2 -4 8 -48 ?" at bounding box center [610, 150] width 519 height 130
drag, startPoint x: 573, startPoint y: 138, endPoint x: 594, endPoint y: 135, distance: 20.8
click at [594, 135] on icon "image/svg+xml -2 -4 8 -48 ?" at bounding box center [610, 150] width 519 height 130
click at [597, 140] on icon "image/svg+xml -2 -4 8 -48 ?" at bounding box center [610, 150] width 519 height 130
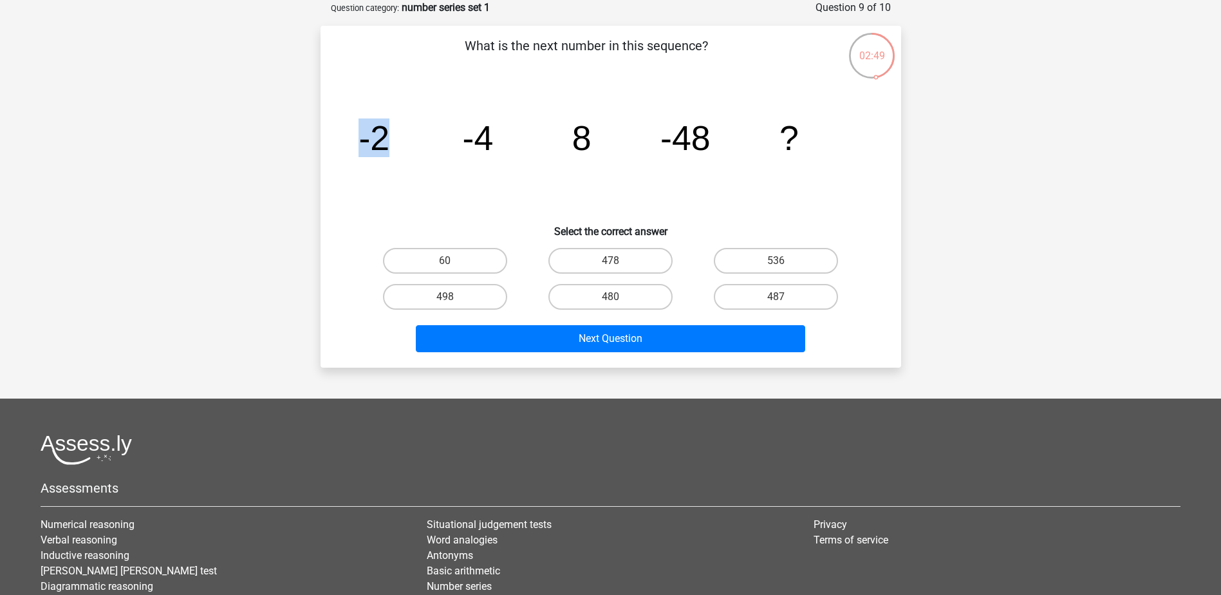
drag, startPoint x: 362, startPoint y: 142, endPoint x: 405, endPoint y: 138, distance: 43.9
click at [405, 138] on icon "image/svg+xml -2 -4 8 -48 ?" at bounding box center [610, 150] width 519 height 130
drag, startPoint x: 405, startPoint y: 138, endPoint x: 532, endPoint y: 154, distance: 127.2
click at [528, 157] on icon "image/svg+xml -2 -4 8 -48 ?" at bounding box center [610, 150] width 519 height 130
drag, startPoint x: 575, startPoint y: 137, endPoint x: 599, endPoint y: 140, distance: 24.7
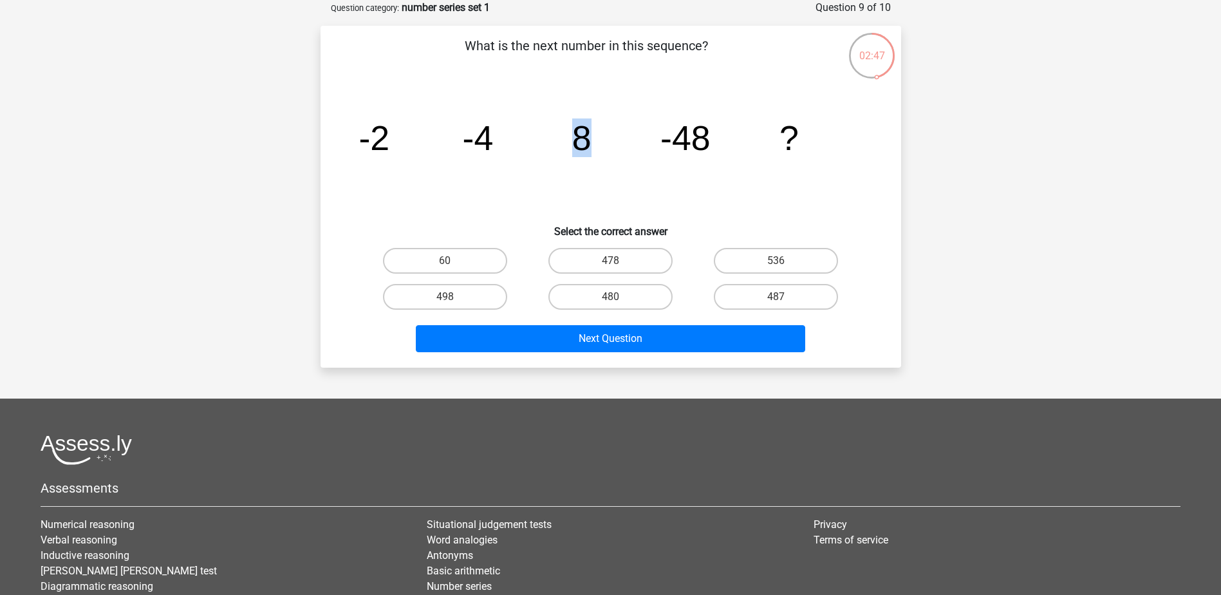
click at [599, 140] on icon "image/svg+xml -2 -4 8 -48 ?" at bounding box center [610, 150] width 519 height 130
click at [600, 141] on icon "image/svg+xml -2 -4 8 -48 ?" at bounding box center [610, 150] width 519 height 130
drag, startPoint x: 590, startPoint y: 143, endPoint x: 556, endPoint y: 141, distance: 33.5
click at [556, 141] on icon "image/svg+xml -2 -4 8 -48 ?" at bounding box center [610, 150] width 519 height 130
drag, startPoint x: 556, startPoint y: 141, endPoint x: 494, endPoint y: 139, distance: 62.5
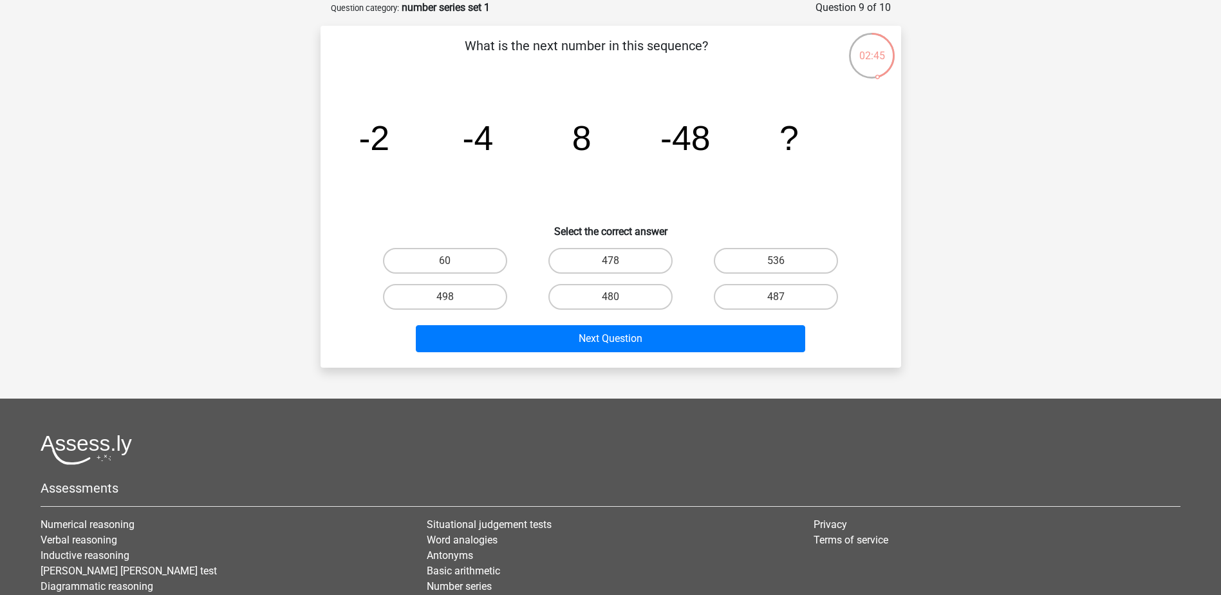
click at [494, 139] on icon "image/svg+xml -2 -4 8 -48 ?" at bounding box center [610, 150] width 519 height 130
drag, startPoint x: 448, startPoint y: 148, endPoint x: 474, endPoint y: 142, distance: 27.0
click at [474, 142] on icon "image/svg+xml -2 -4 8 -48 ?" at bounding box center [610, 150] width 519 height 130
drag, startPoint x: 474, startPoint y: 142, endPoint x: 566, endPoint y: 144, distance: 92.0
click at [566, 144] on icon "image/svg+xml -2 -4 8 -48 ?" at bounding box center [610, 150] width 519 height 130
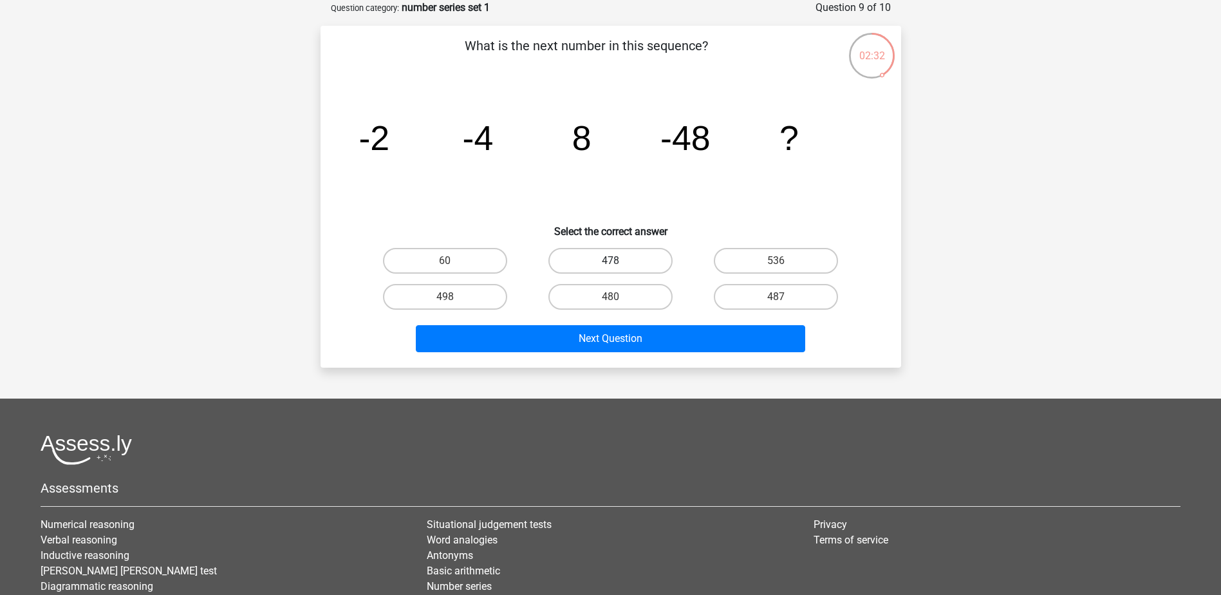
click at [598, 272] on label "478" at bounding box center [610, 261] width 124 height 26
click at [610, 269] on input "478" at bounding box center [614, 265] width 8 height 8
radio input "true"
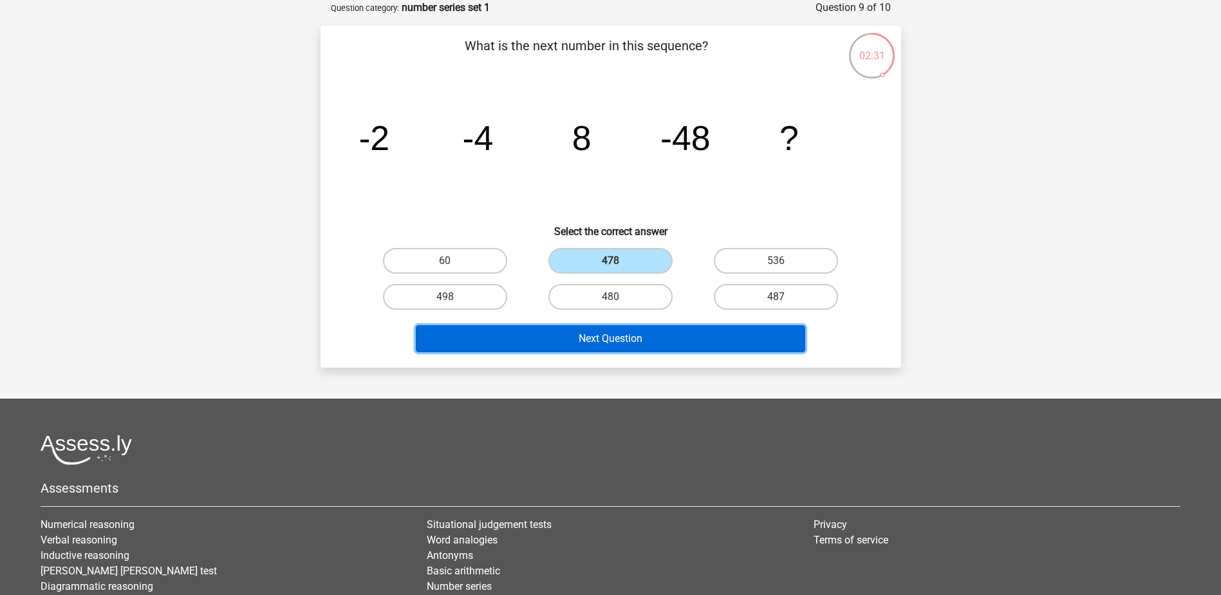
click at [672, 335] on button "Next Question" at bounding box center [610, 338] width 389 height 27
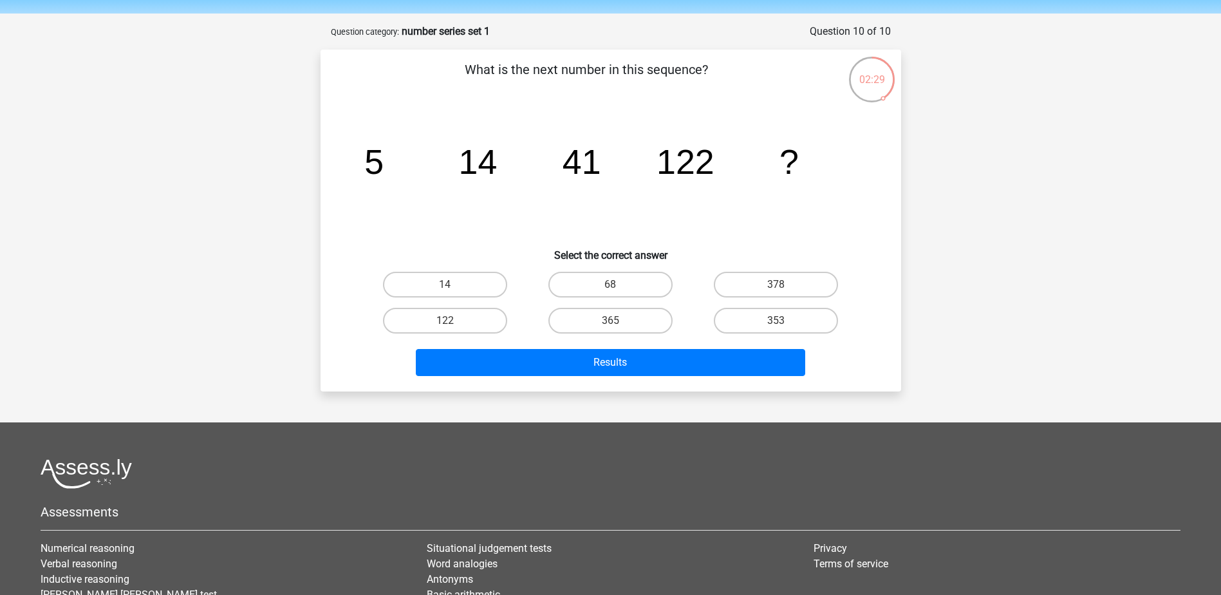
scroll to position [0, 0]
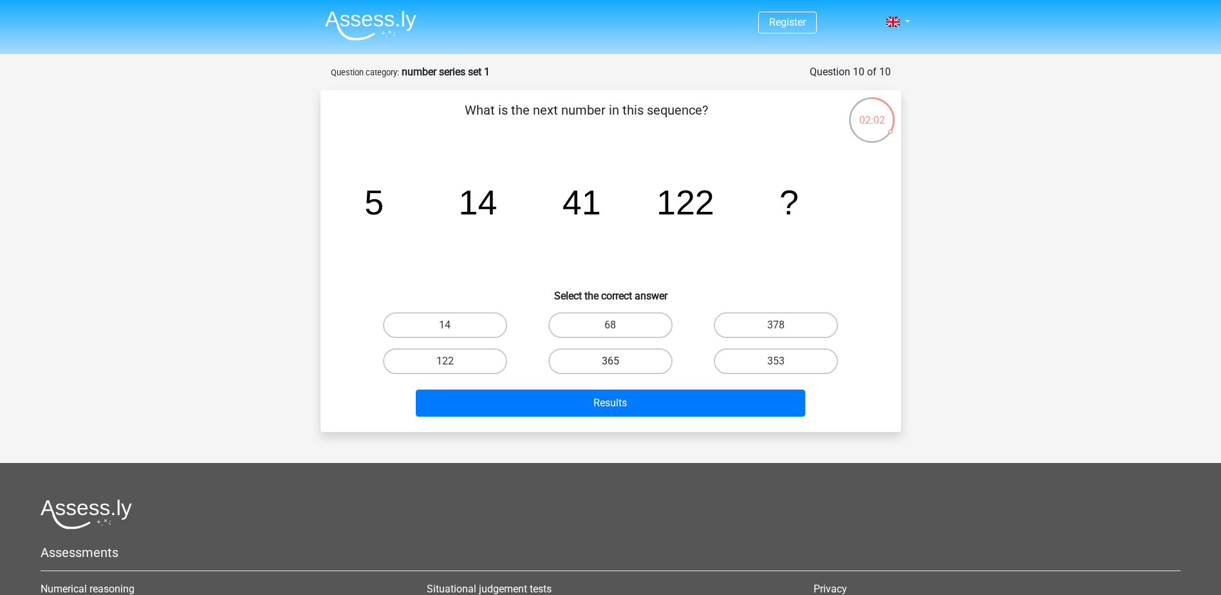
click at [603, 350] on label "365" at bounding box center [610, 361] width 124 height 26
click at [610, 361] on input "365" at bounding box center [614, 365] width 8 height 8
radio input "true"
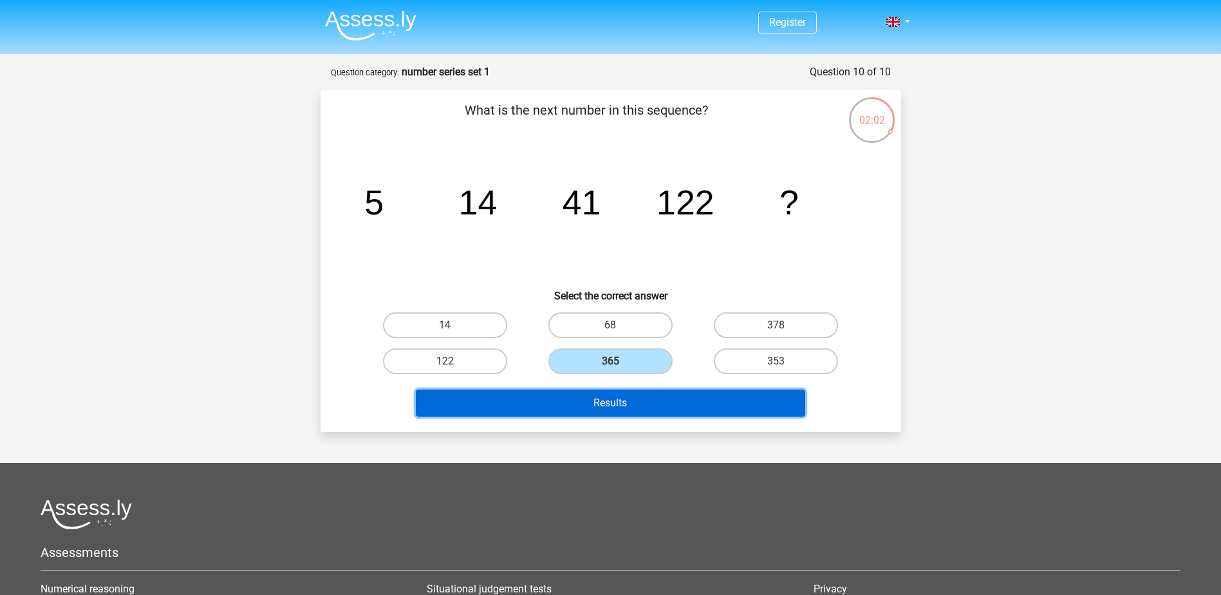
click at [619, 395] on button "Results" at bounding box center [610, 402] width 389 height 27
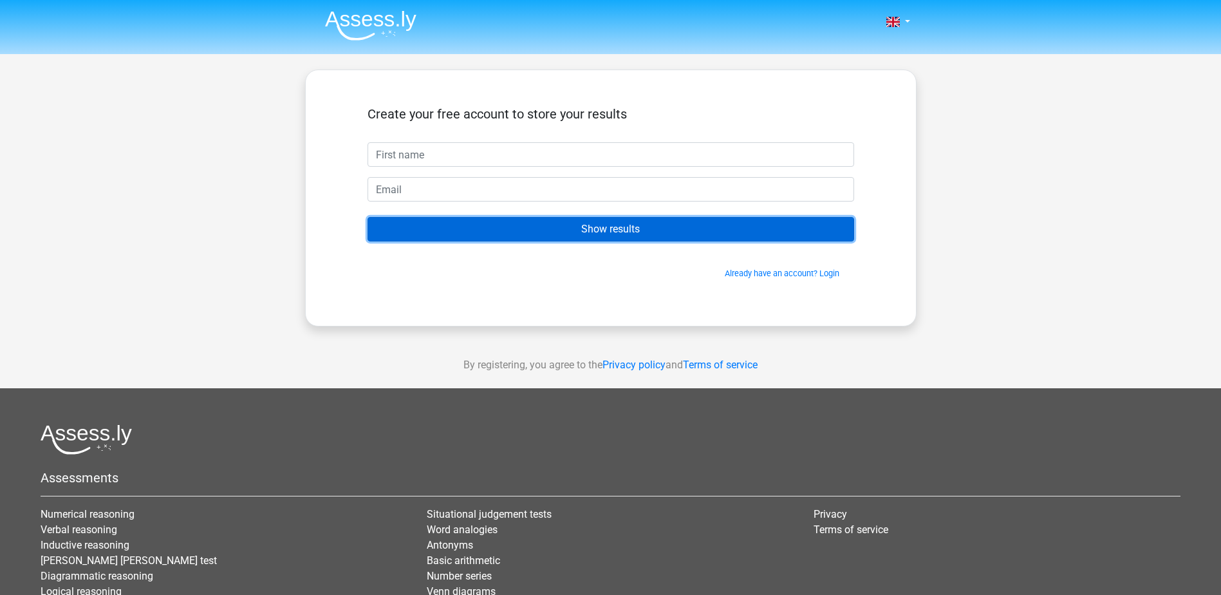
click at [633, 236] on input "Show results" at bounding box center [610, 229] width 487 height 24
